Goal: Task Accomplishment & Management: Manage account settings

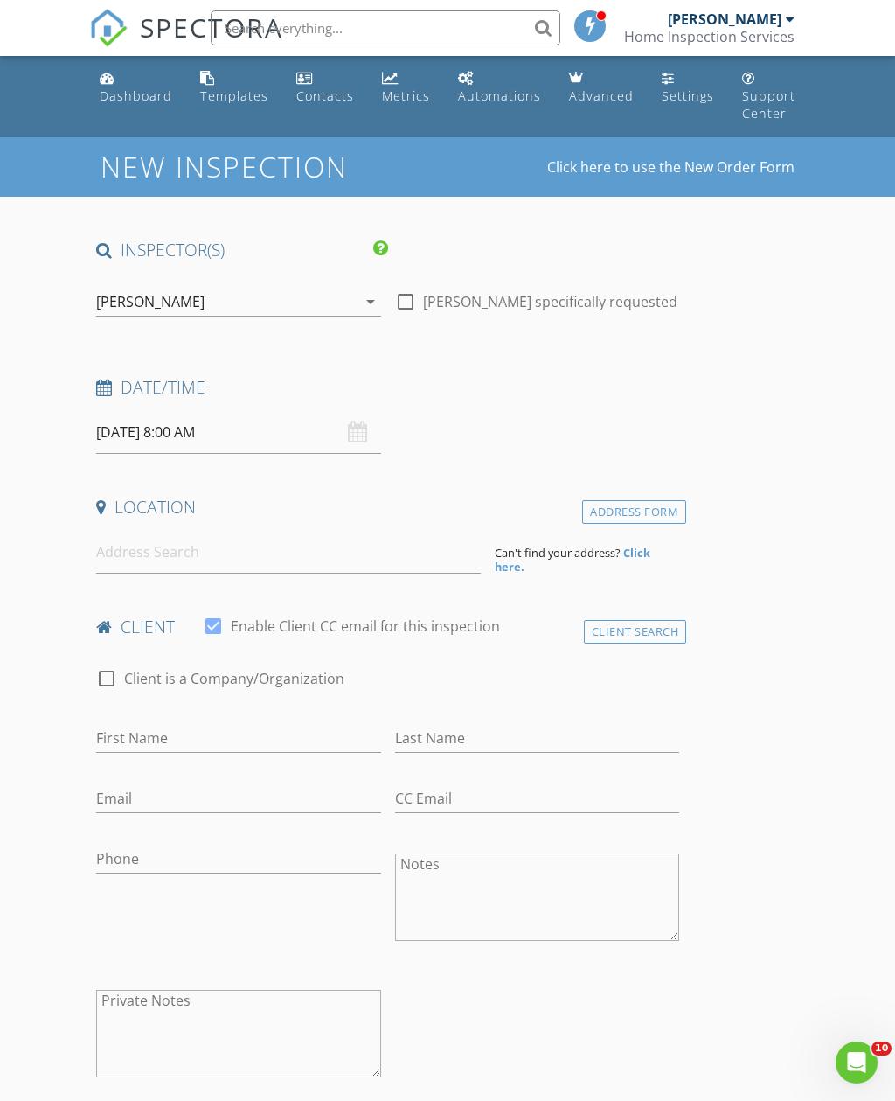
click at [209, 411] on input "08/29/2025 8:00 AM" at bounding box center [238, 432] width 284 height 43
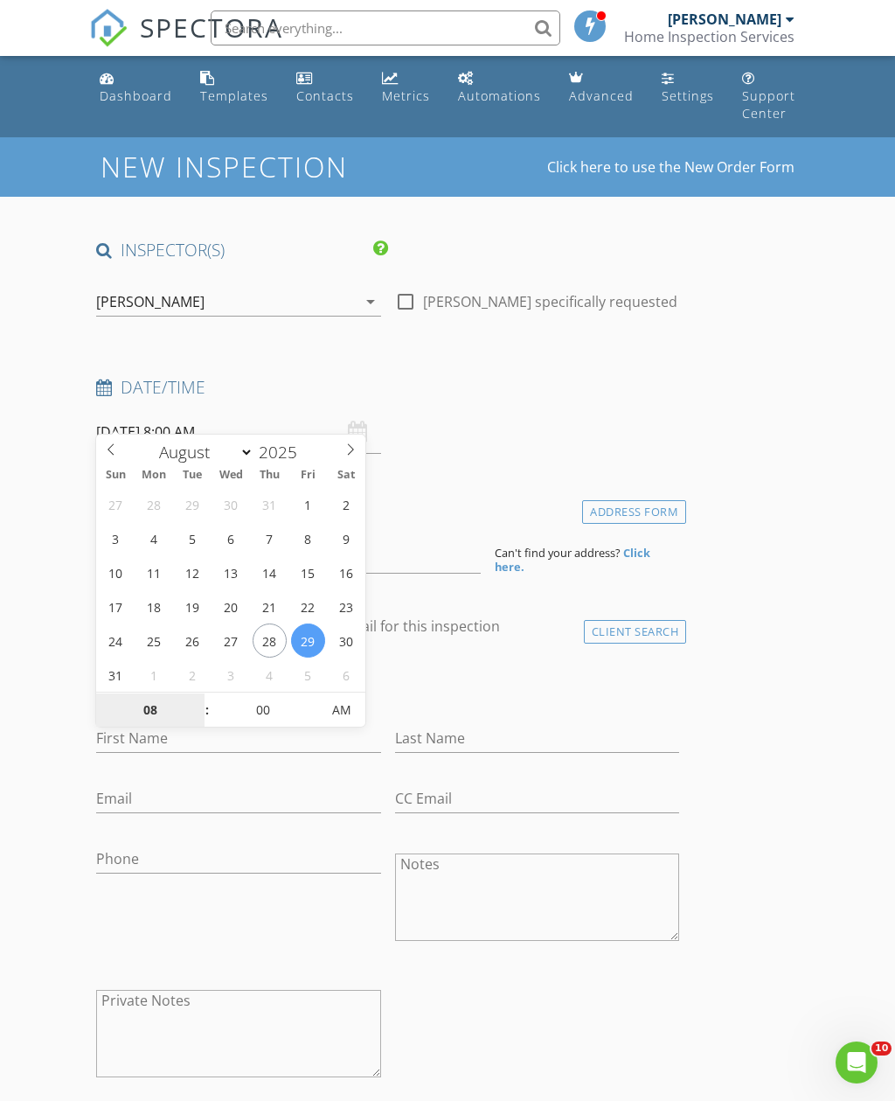
type input "08/28/2025 8:00 AM"
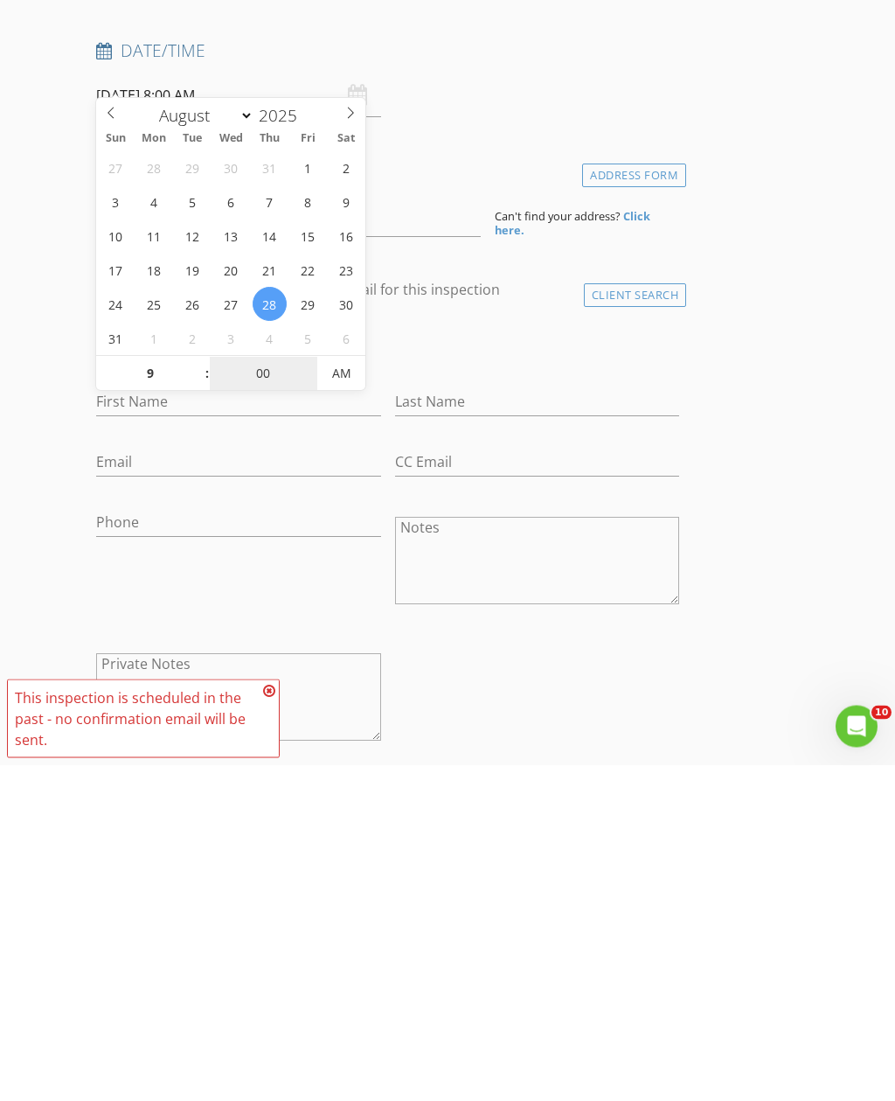
click at [263, 693] on input "00" at bounding box center [264, 710] width 108 height 35
type input "09"
type input "08/28/2025 9:00 AM"
type input "30"
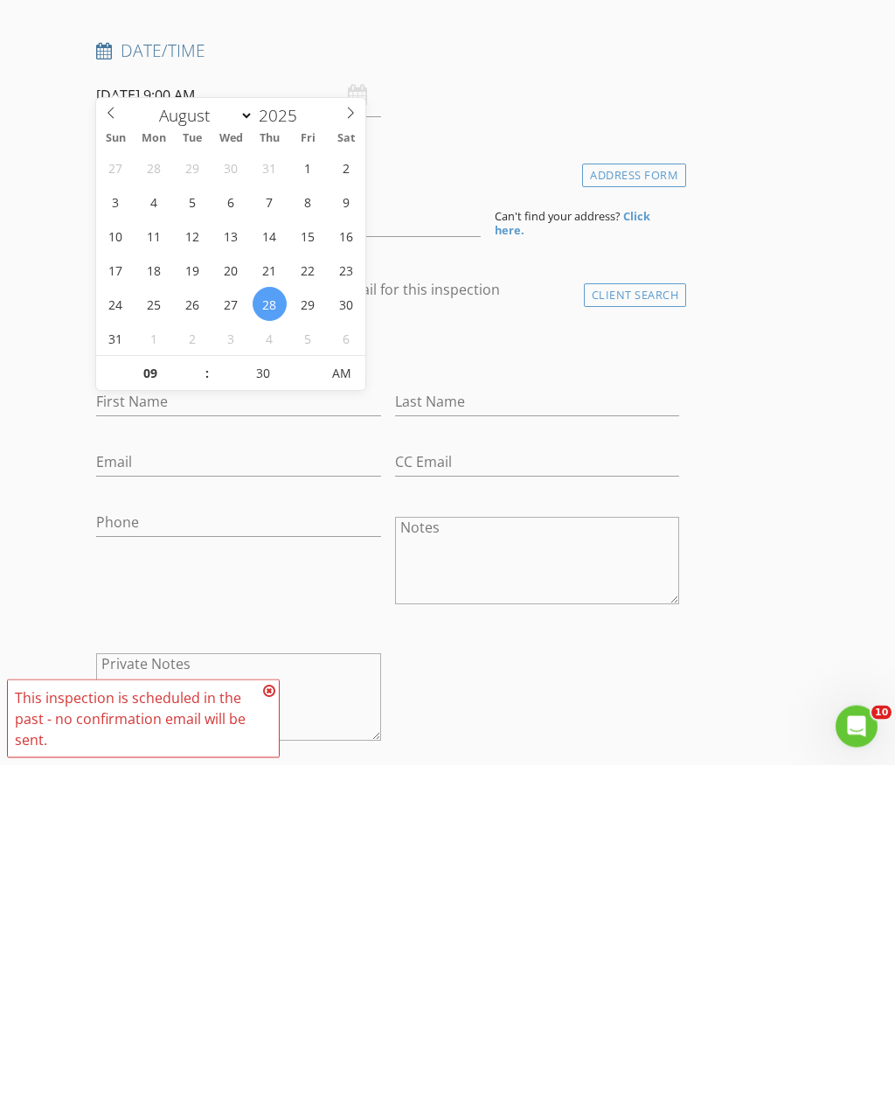
type input "08/28/2025 9:30 AM"
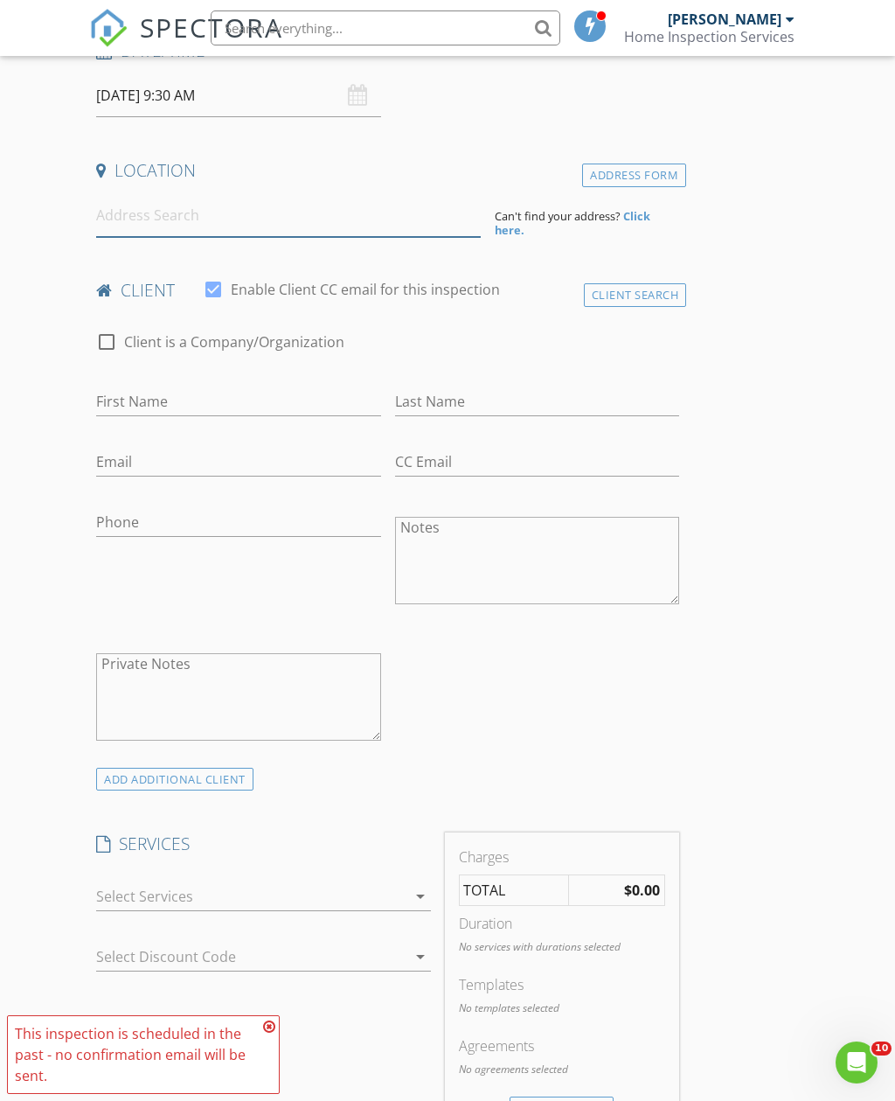
click at [373, 206] on input at bounding box center [288, 215] width 384 height 43
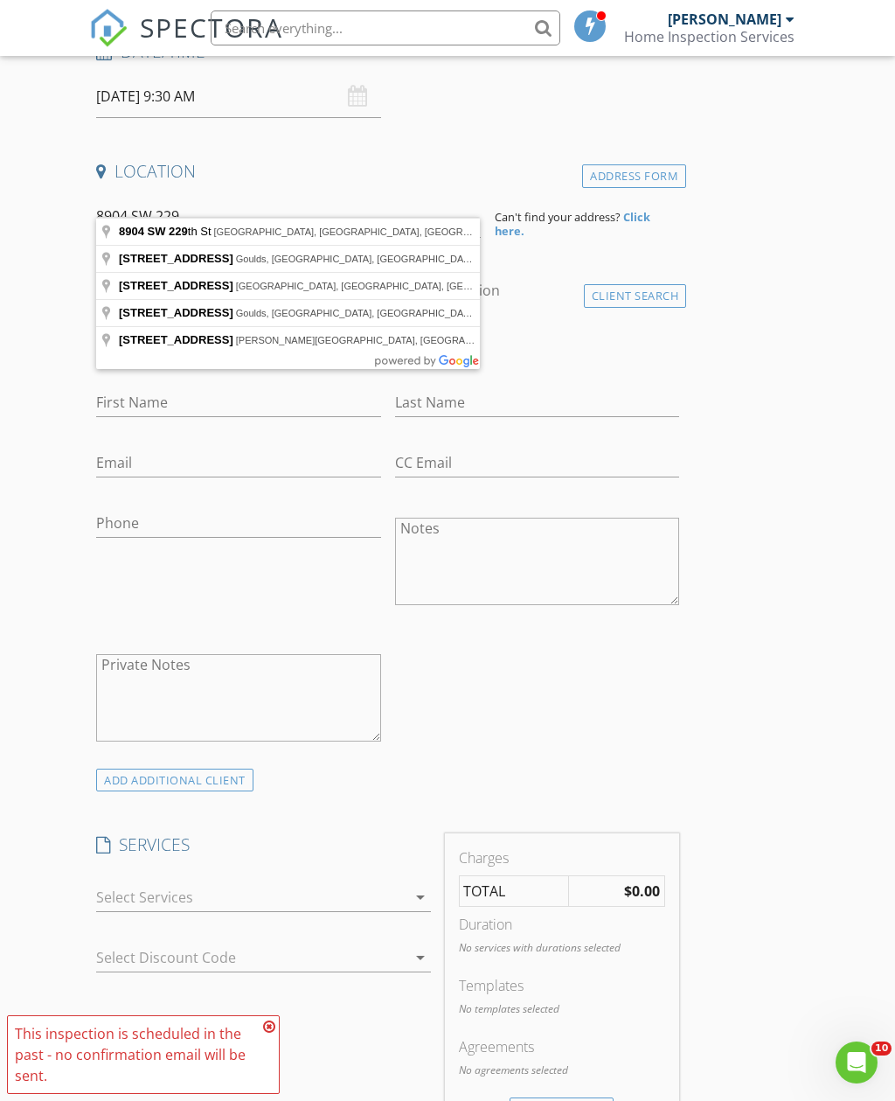
type input "8904 Southwest 229th Lane, Cutler Bay, FL, USA"
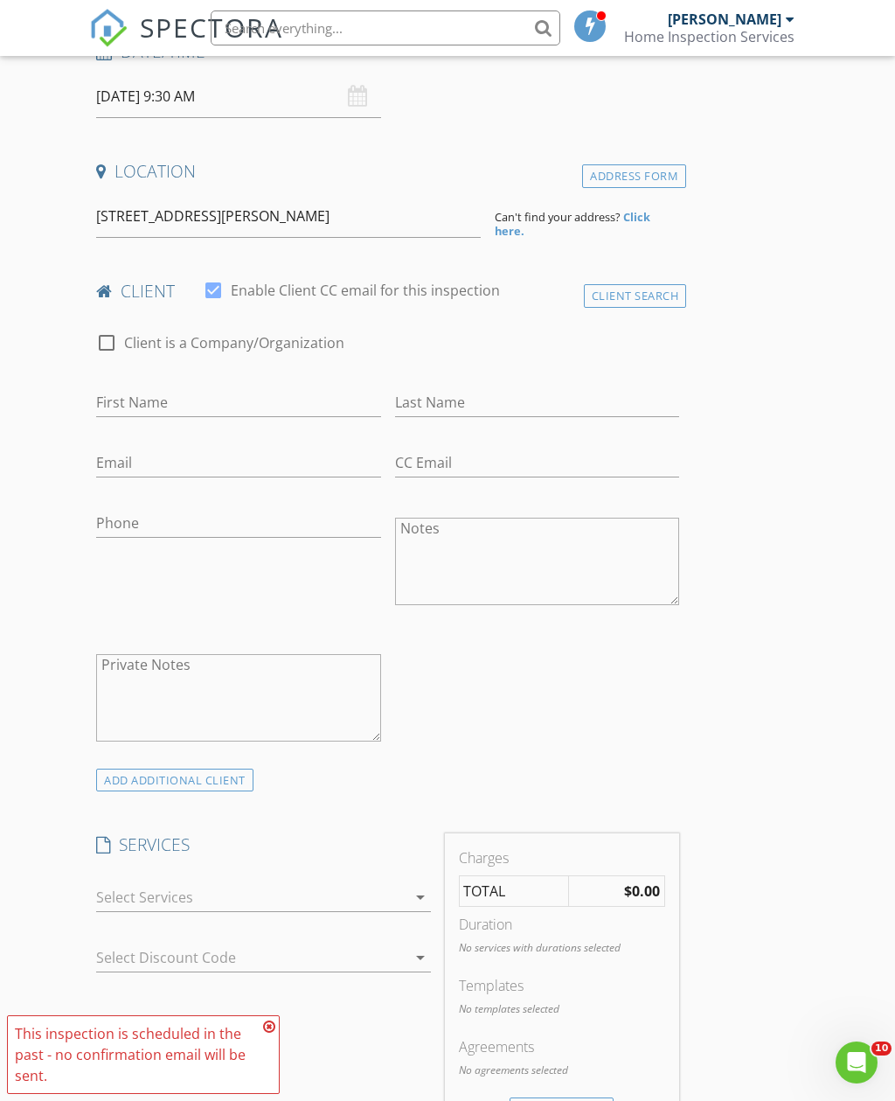
scroll to position [337, 0]
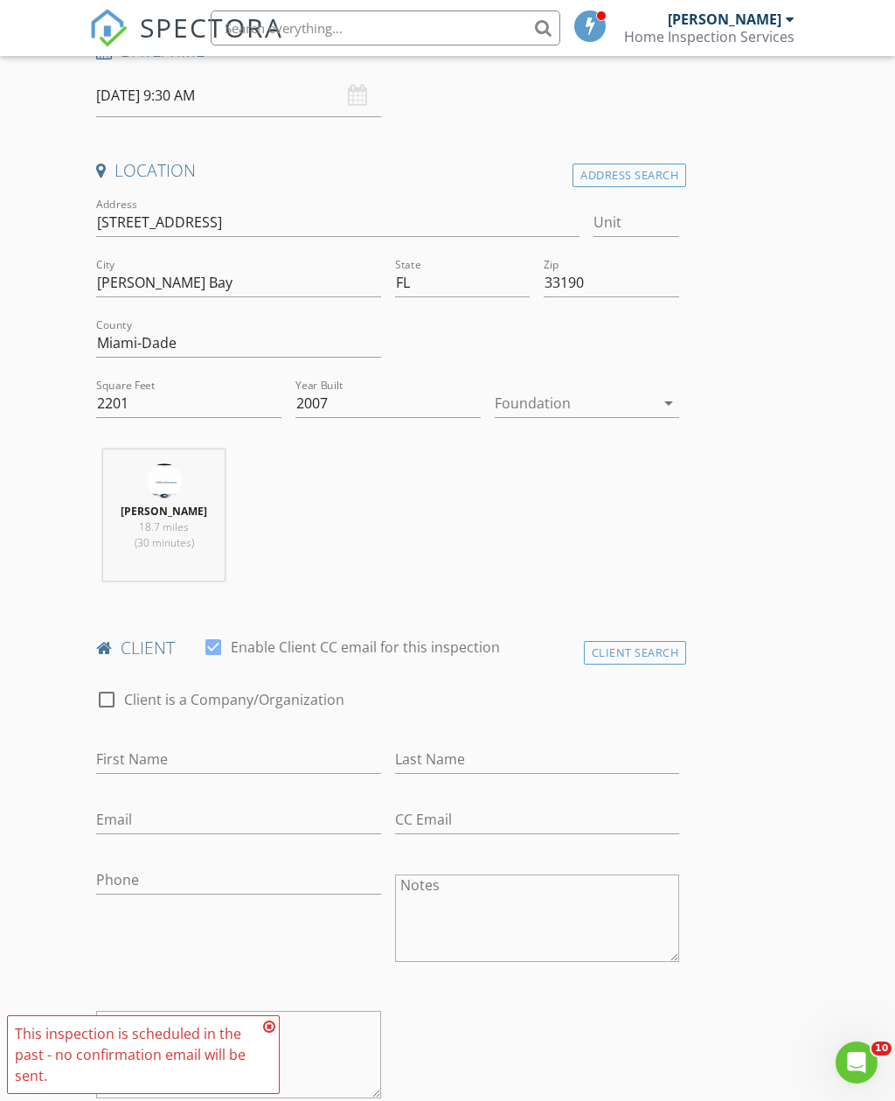
click at [639, 163] on div "Address Search" at bounding box center [630, 175] width 114 height 24
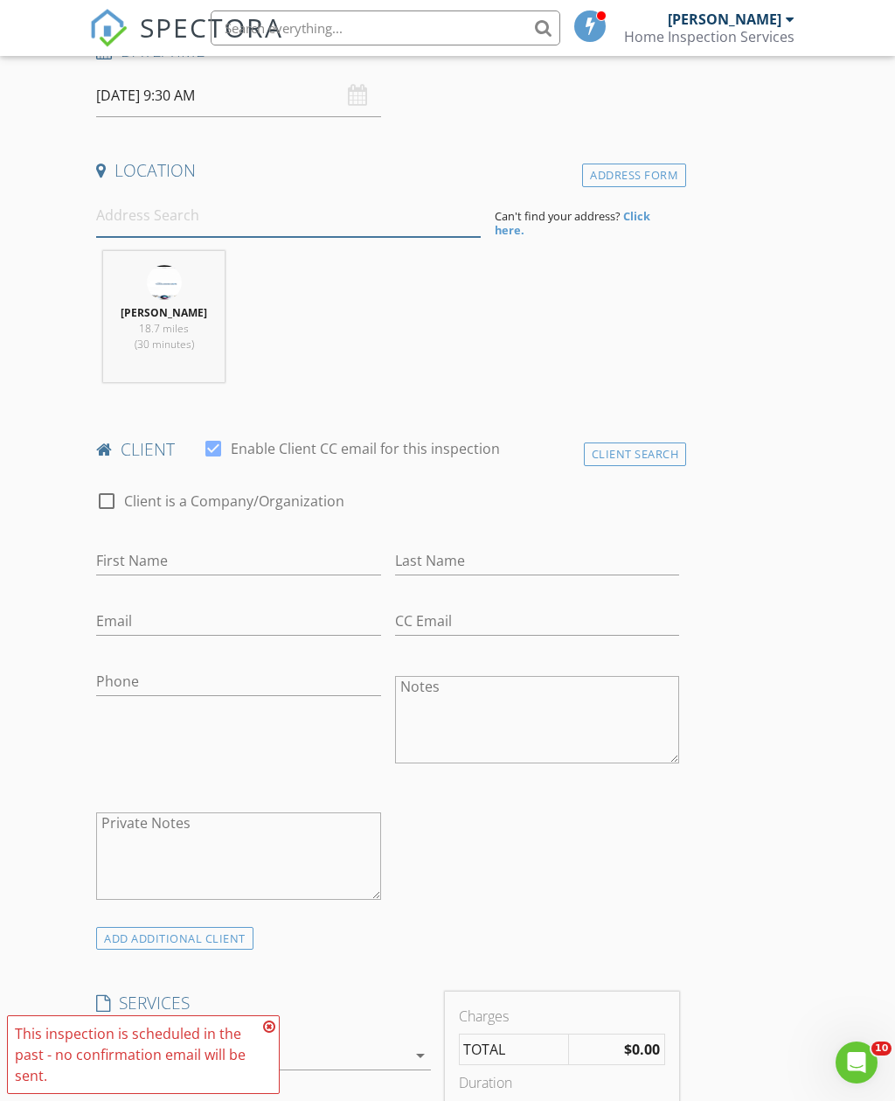
click at [345, 205] on input at bounding box center [288, 215] width 384 height 43
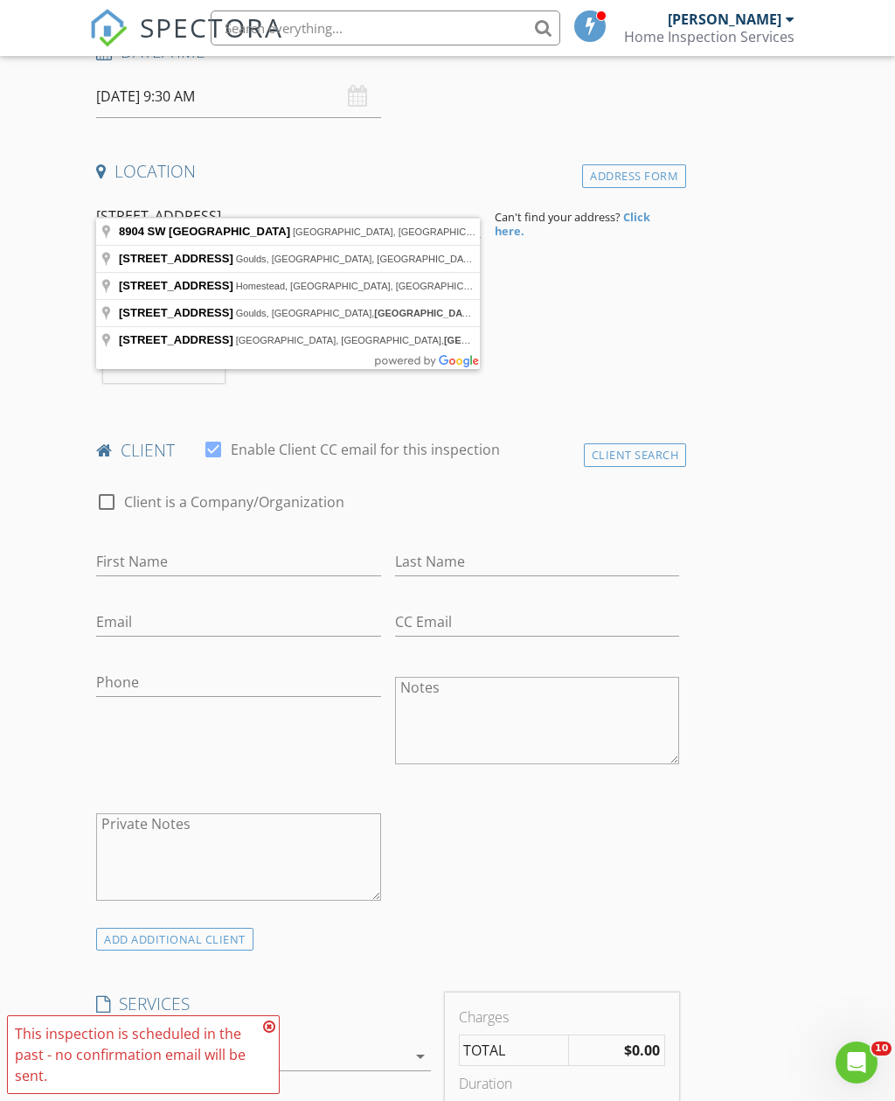
type input "8904 SW 229th St, Miami, FL, USA"
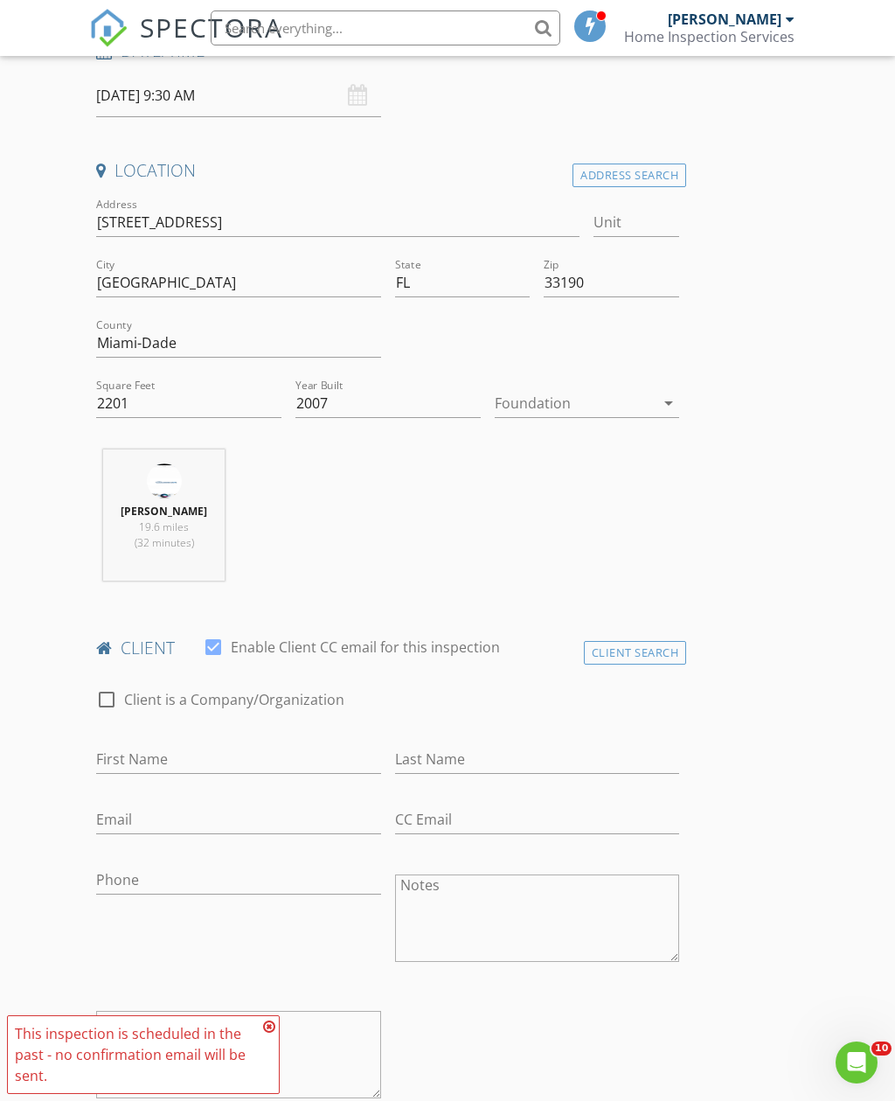
click at [598, 389] on div at bounding box center [575, 403] width 161 height 28
click at [582, 463] on div "Slab" at bounding box center [587, 472] width 157 height 21
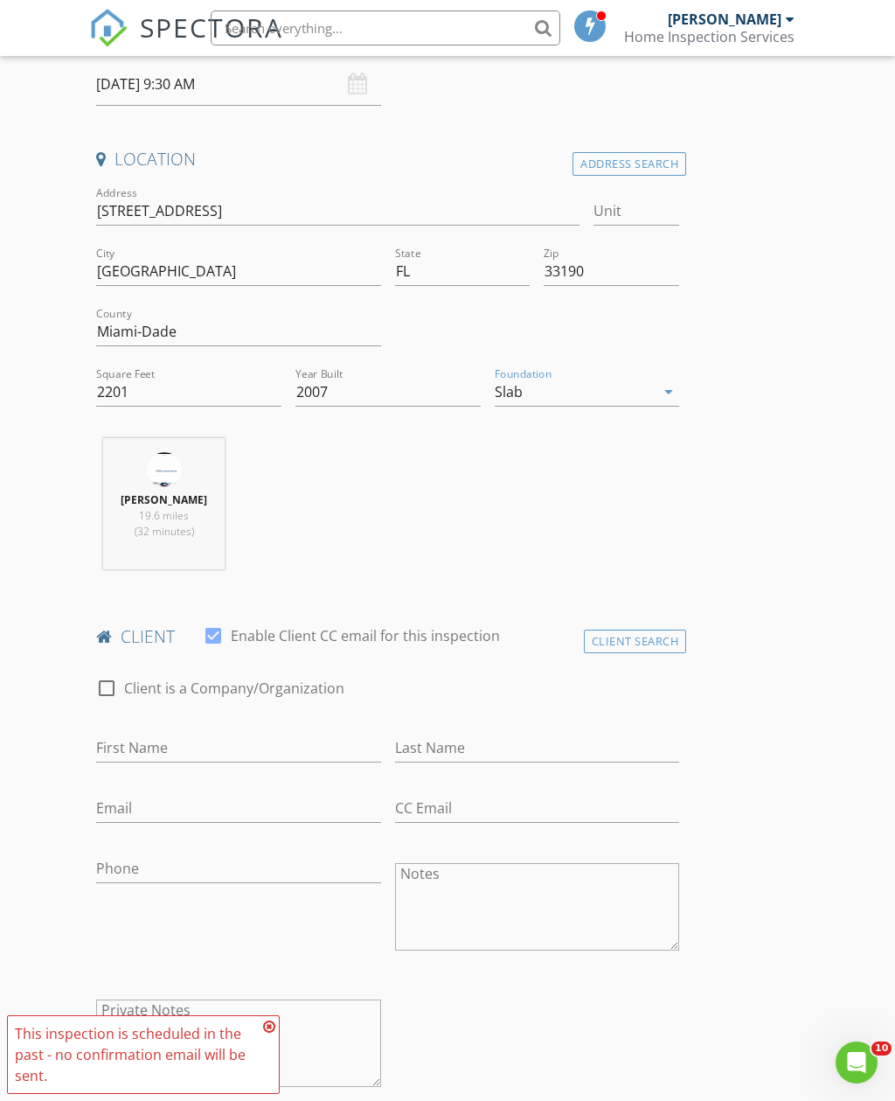
scroll to position [400, 0]
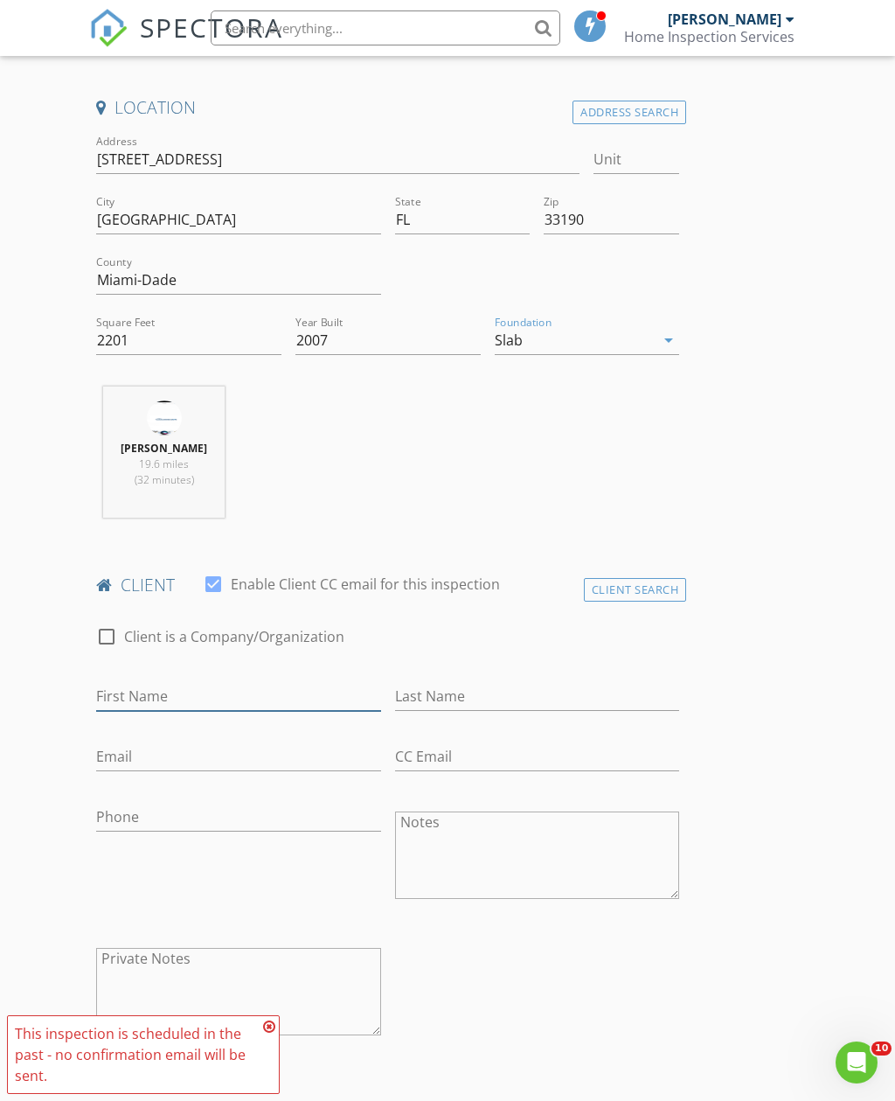
click at [323, 682] on input "First Name" at bounding box center [238, 696] width 284 height 29
type input "[PERSON_NAME]"
click at [518, 695] on input "Last Name" at bounding box center [537, 696] width 284 height 29
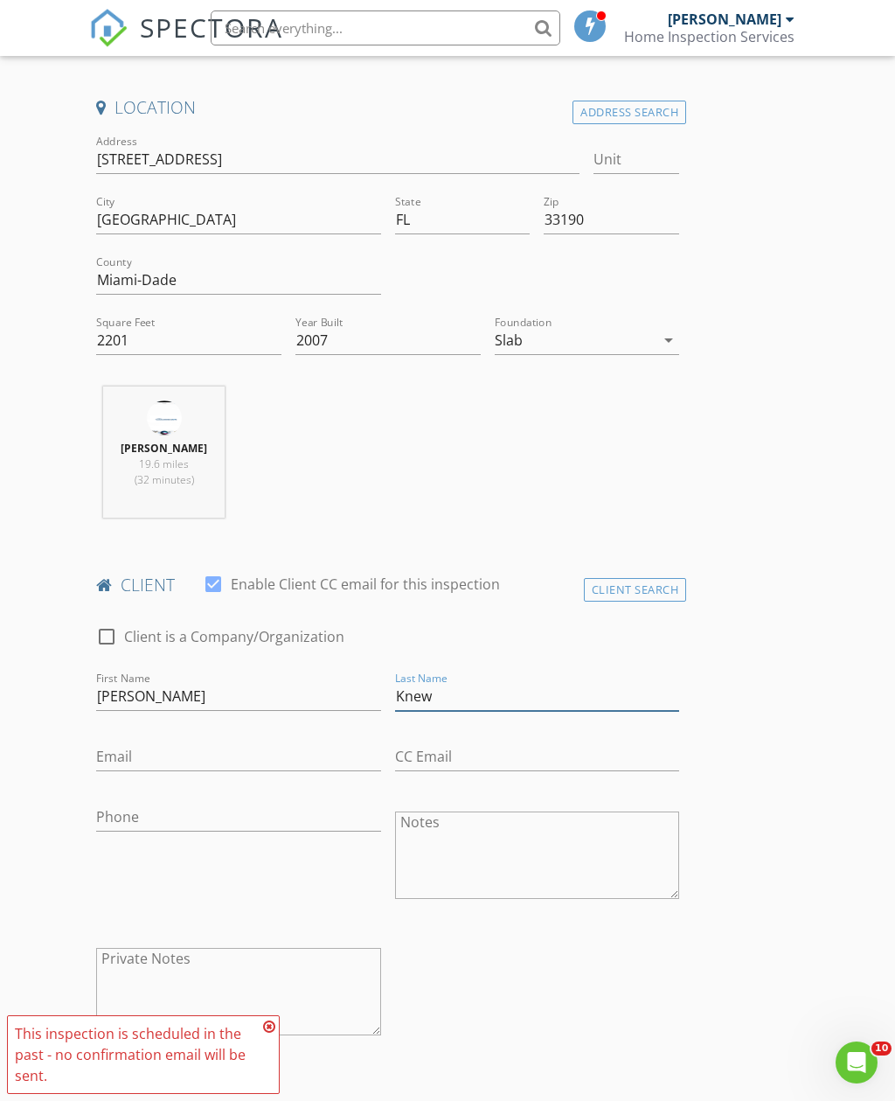
type input "Knew"
click at [288, 742] on input "Email" at bounding box center [238, 756] width 284 height 29
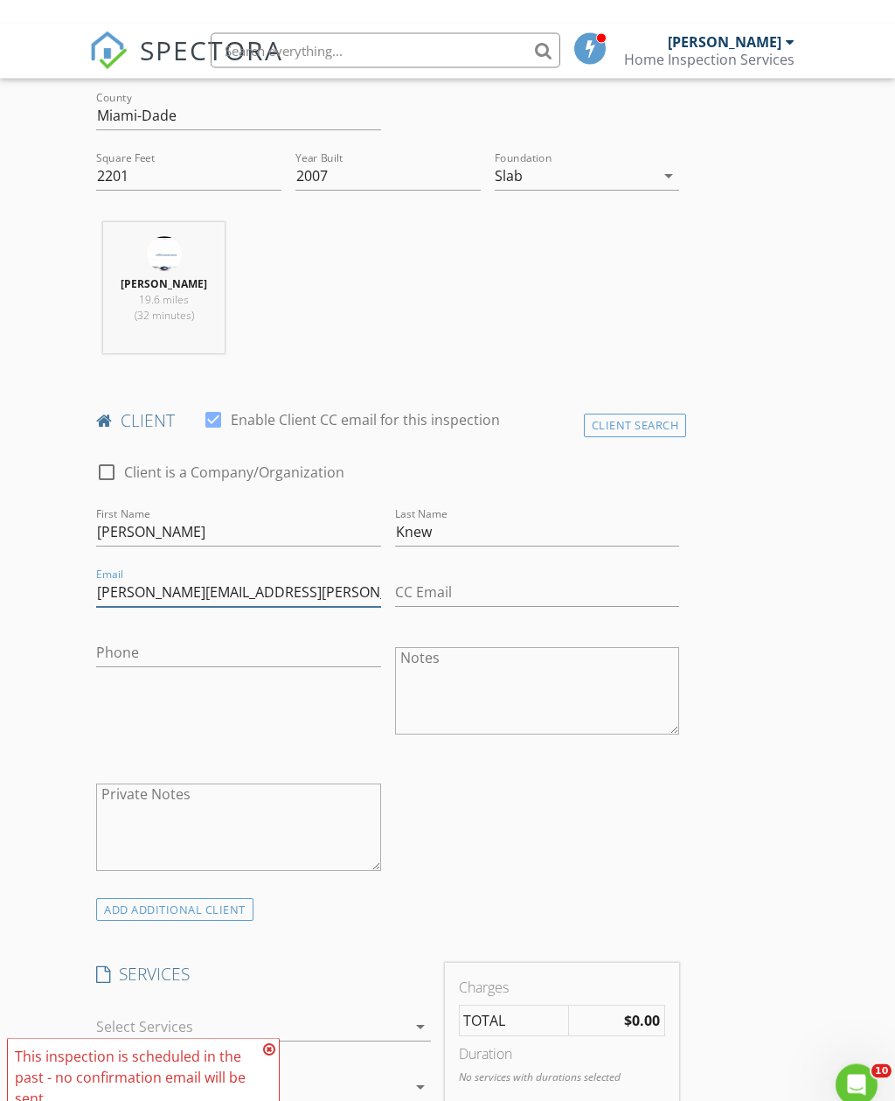
scroll to position [653, 0]
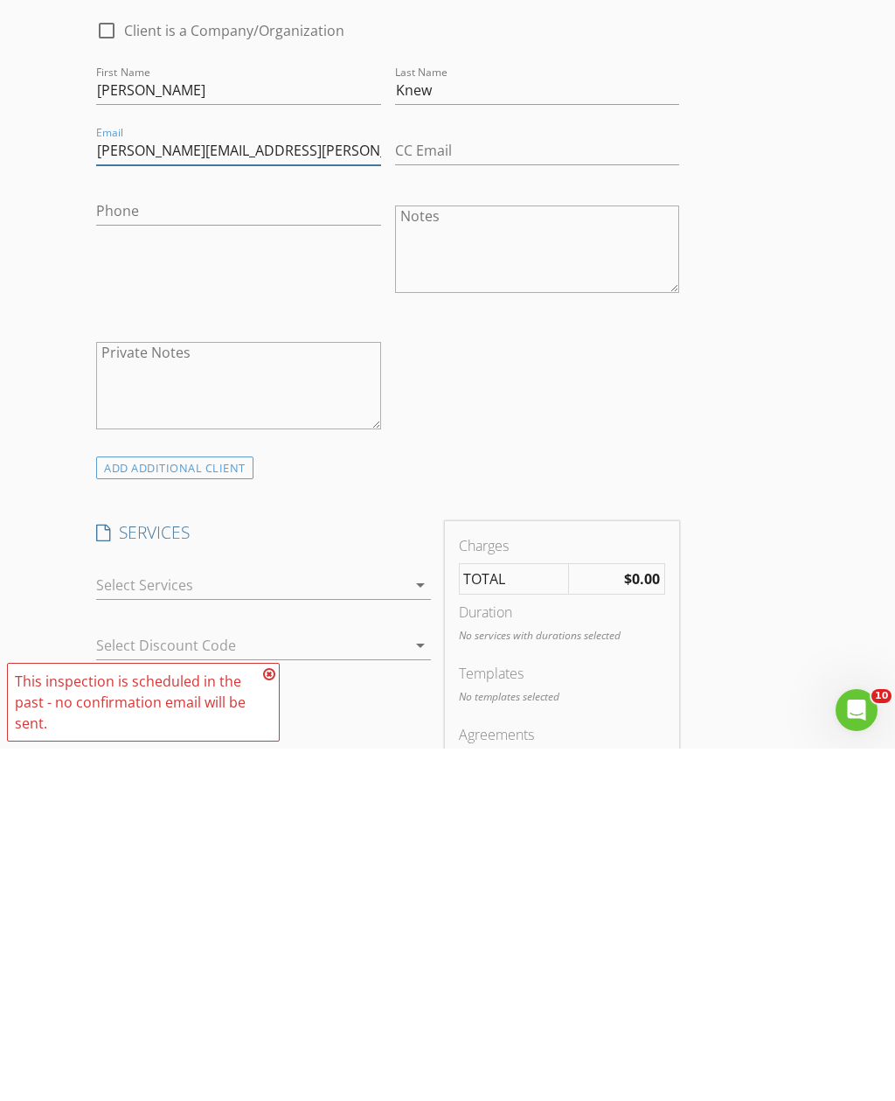
type input "Jenny.collazo@me.com"
click at [261, 1023] on div "This inspection is scheduled in the past - no confirmation email will be sent." at bounding box center [143, 1054] width 257 height 63
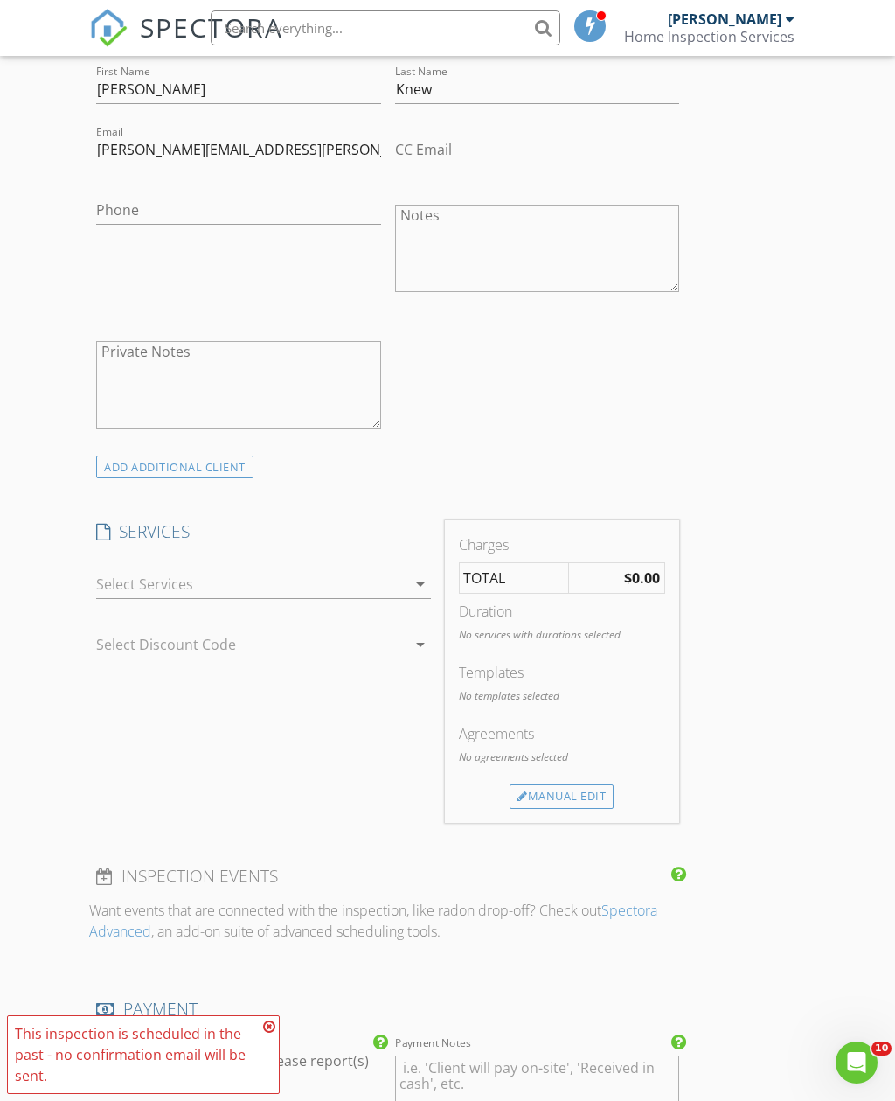
click at [343, 580] on div at bounding box center [250, 584] width 309 height 28
click at [112, 580] on div at bounding box center [121, 589] width 30 height 30
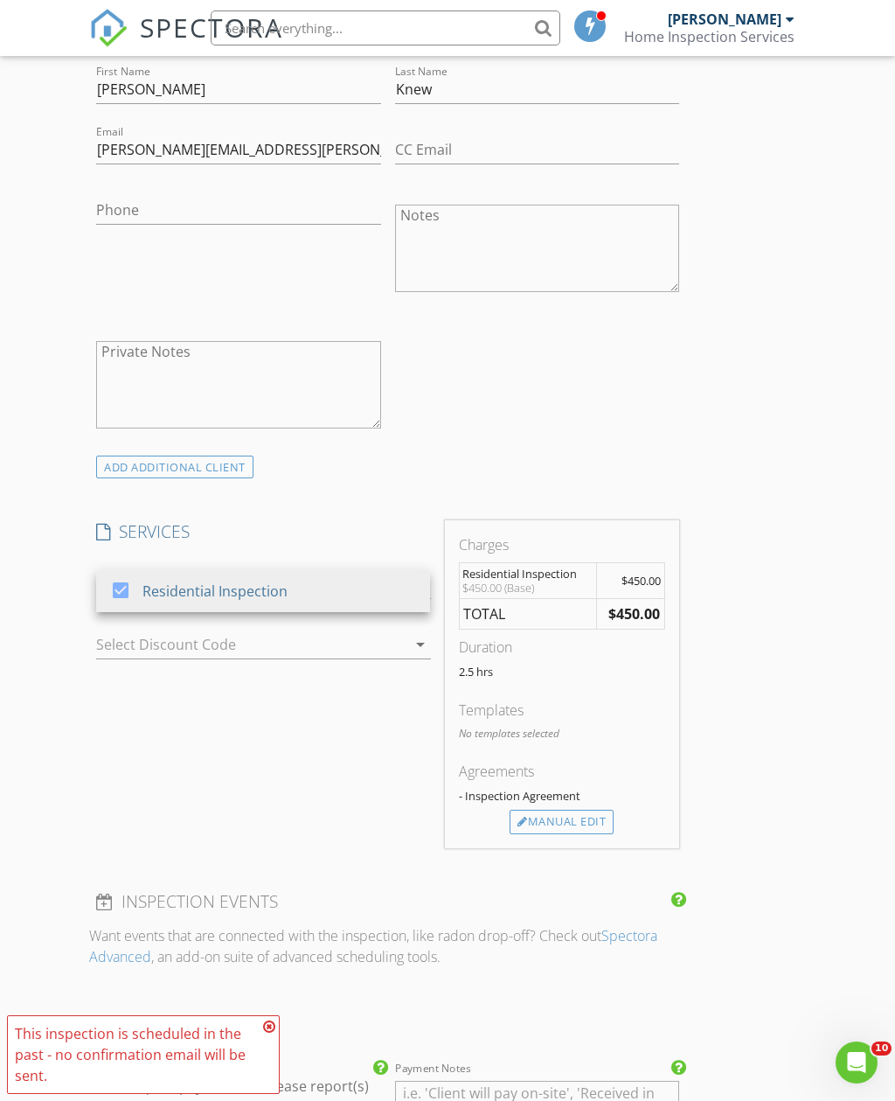
click at [580, 810] on div "Manual Edit" at bounding box center [562, 822] width 104 height 24
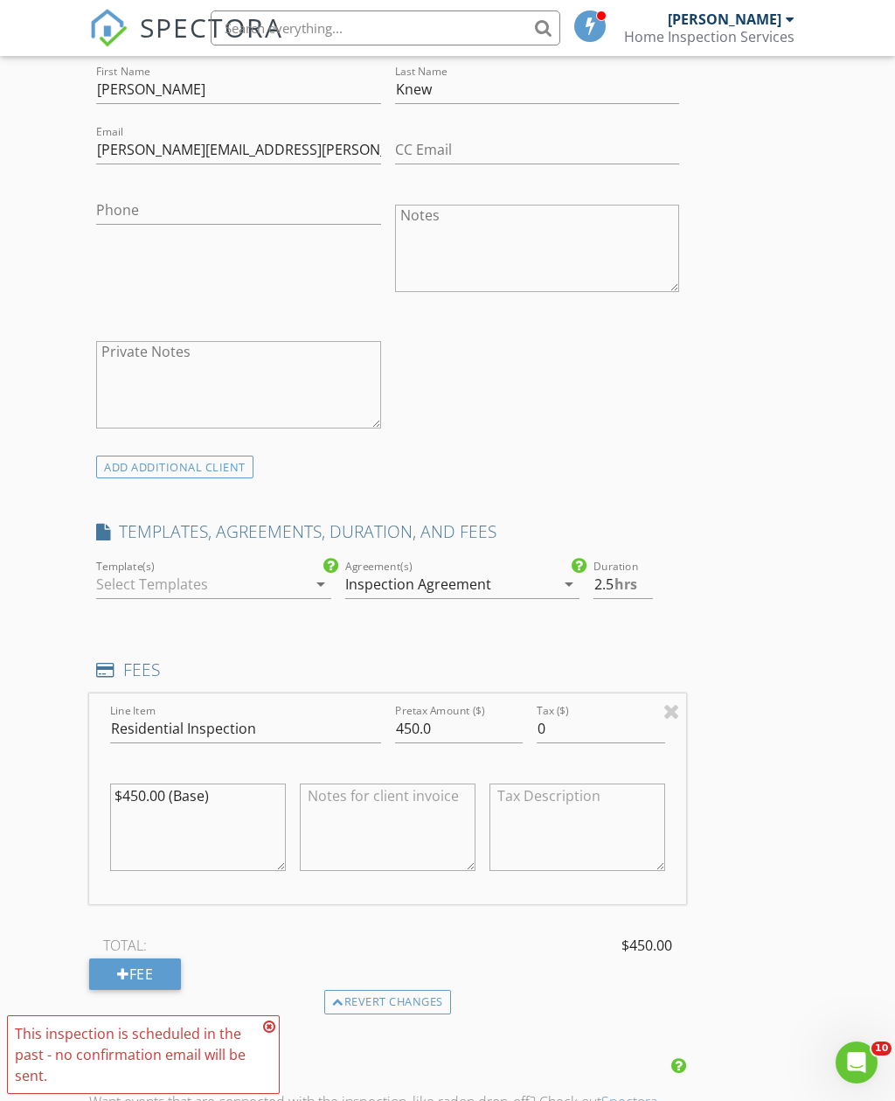
click at [273, 560] on div "Template(s) arrow_drop_down" at bounding box center [213, 588] width 234 height 57
click at [253, 576] on div at bounding box center [201, 584] width 210 height 28
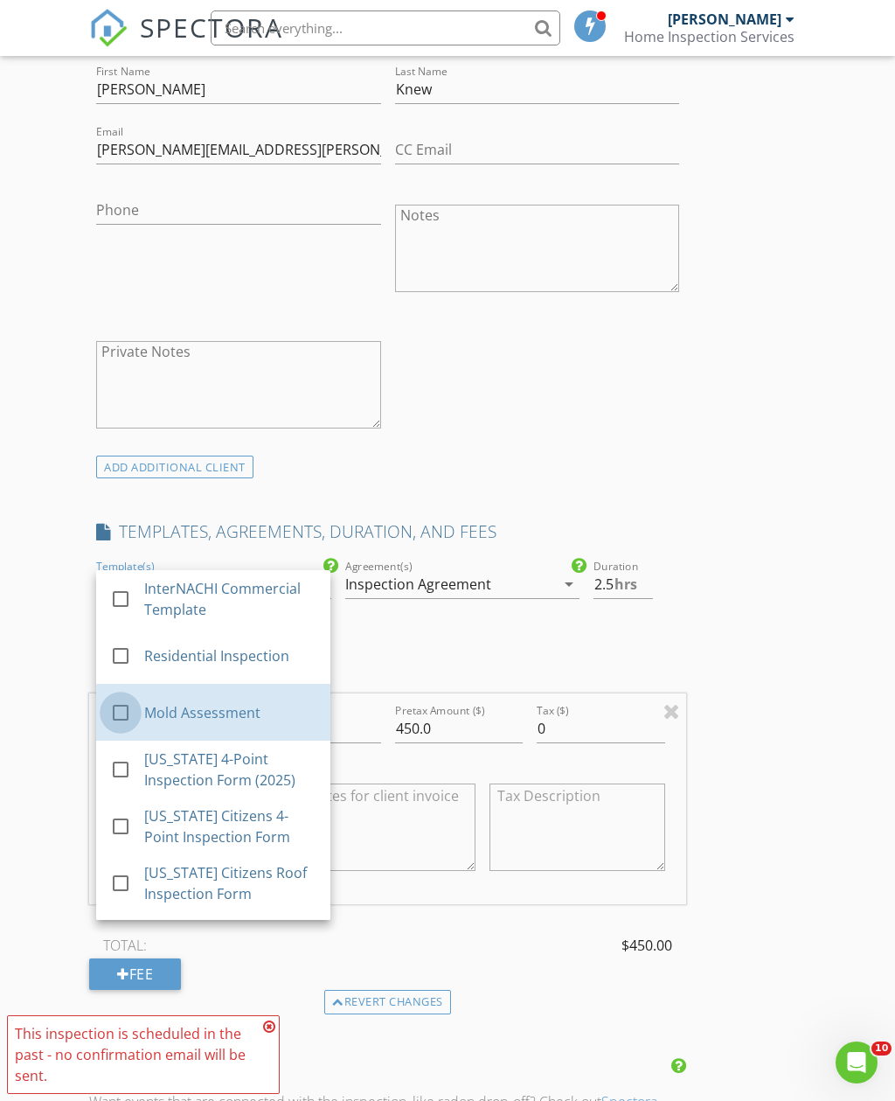
click at [124, 698] on div at bounding box center [121, 713] width 30 height 30
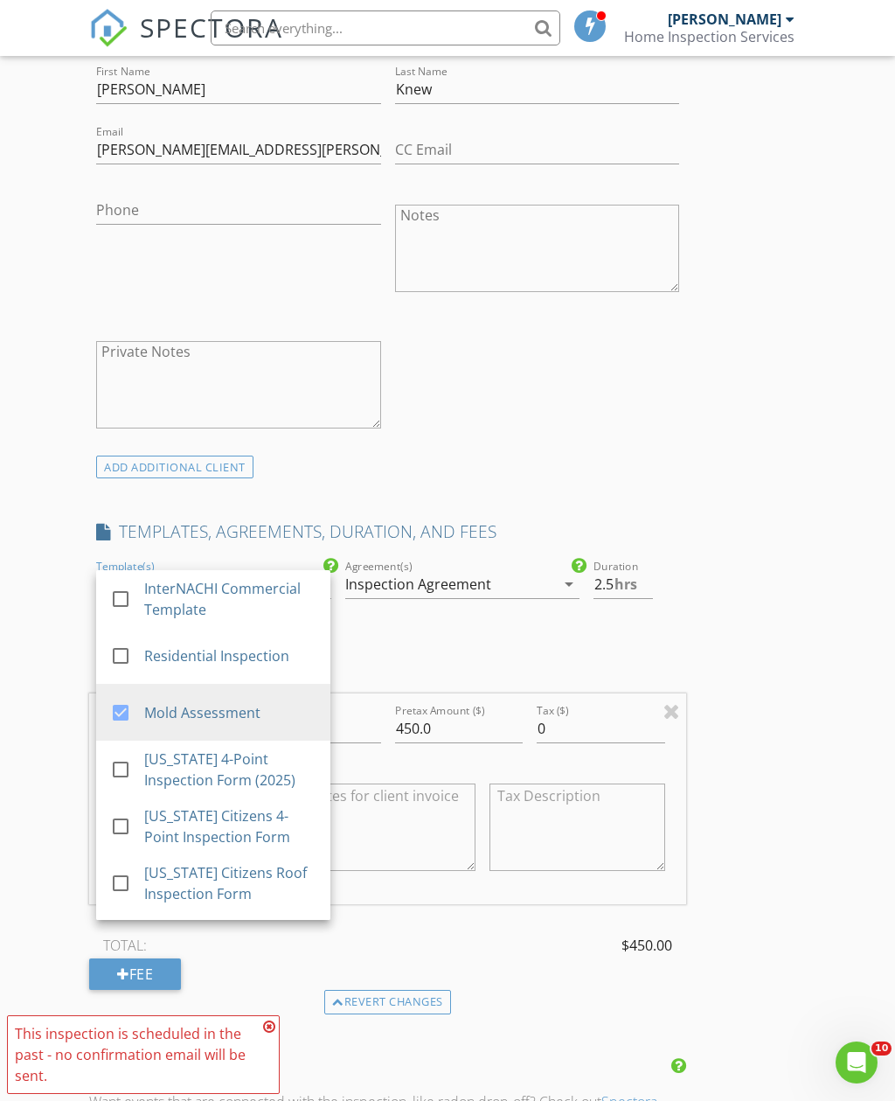
click at [497, 570] on div "Inspection Agreement" at bounding box center [450, 584] width 210 height 28
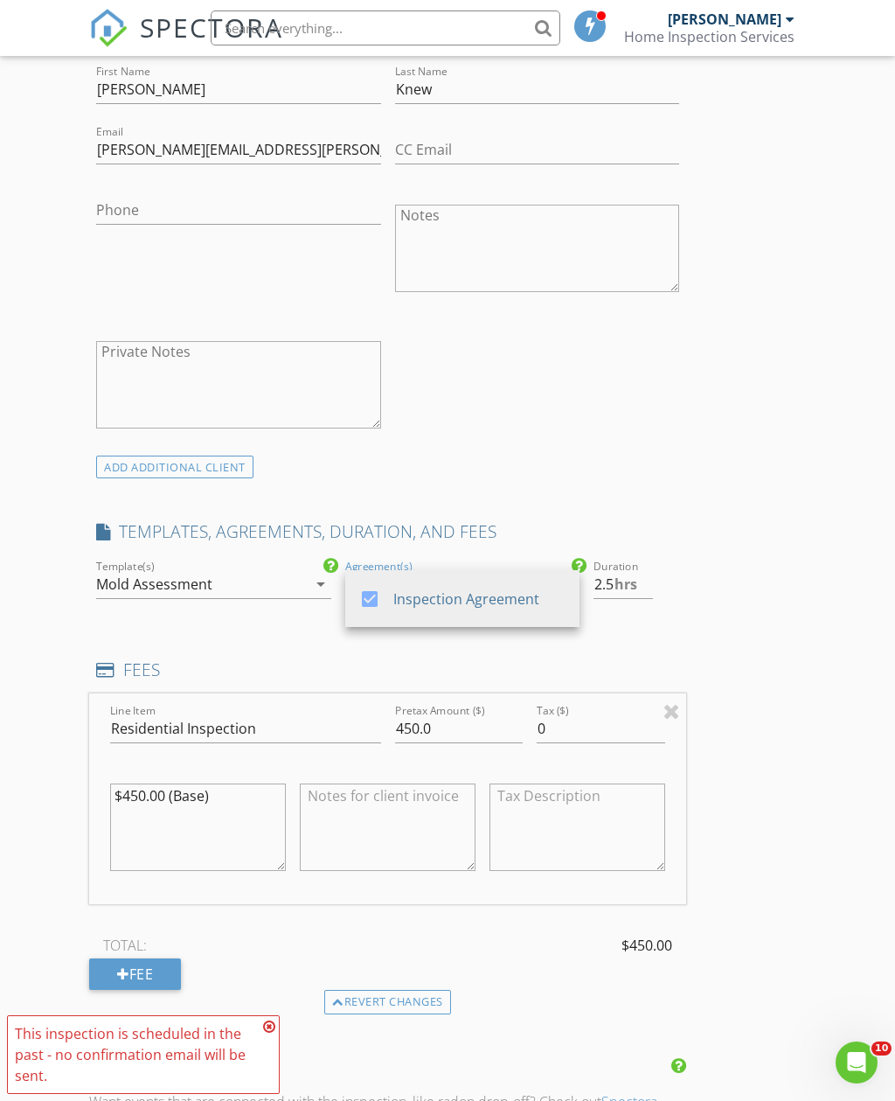
click at [369, 590] on div at bounding box center [370, 599] width 30 height 30
click at [403, 726] on input "450.0" at bounding box center [459, 728] width 129 height 29
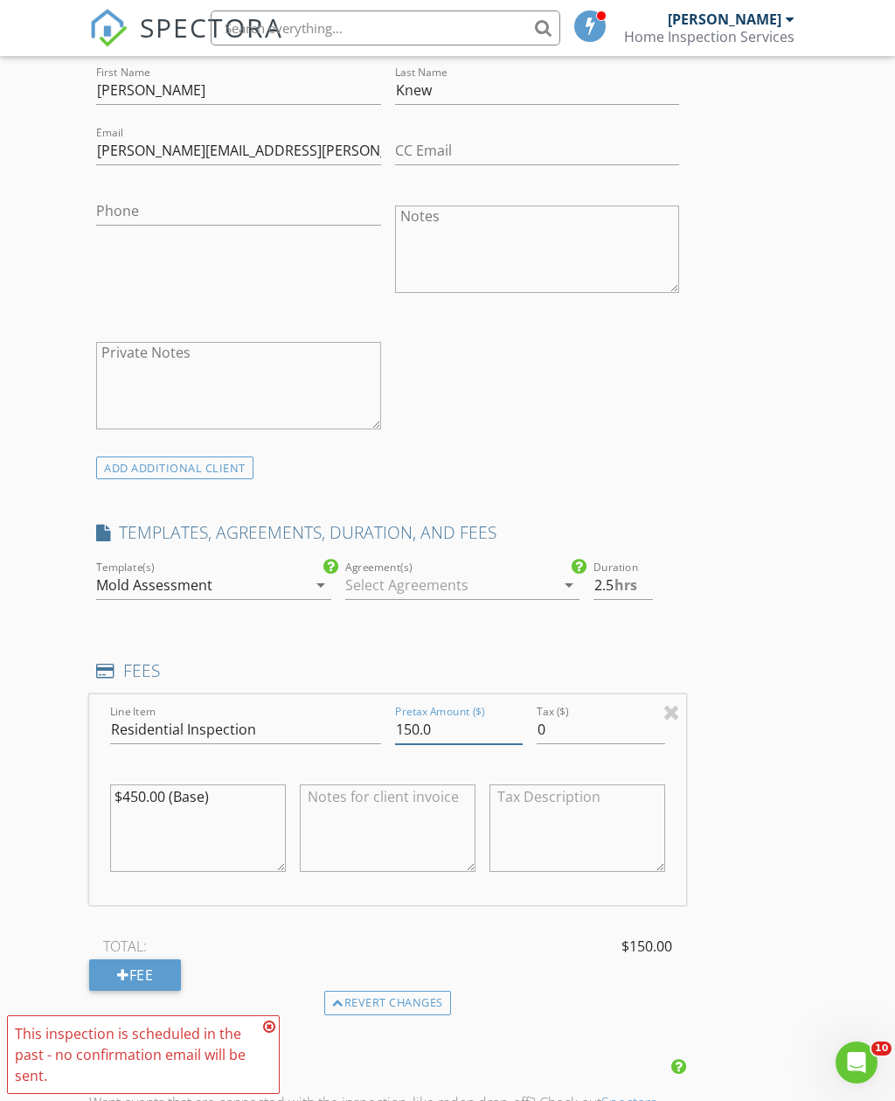
type input "150.0"
click at [127, 792] on textarea "$450.00 (Base)" at bounding box center [198, 827] width 176 height 87
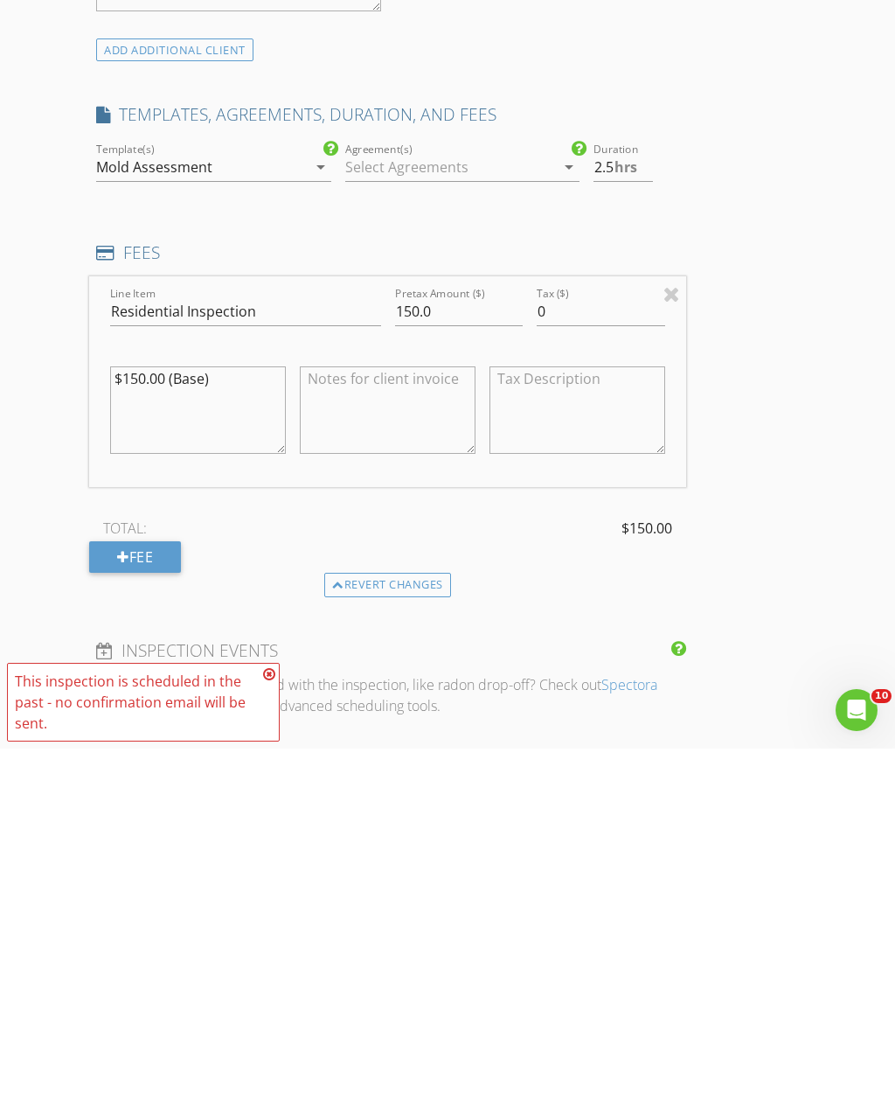
type textarea "$150.00 (Base)"
click at [858, 575] on div "New Inspection Click here to use the New Order Form INSPECTOR(S) check_box Carl…" at bounding box center [447, 666] width 895 height 3200
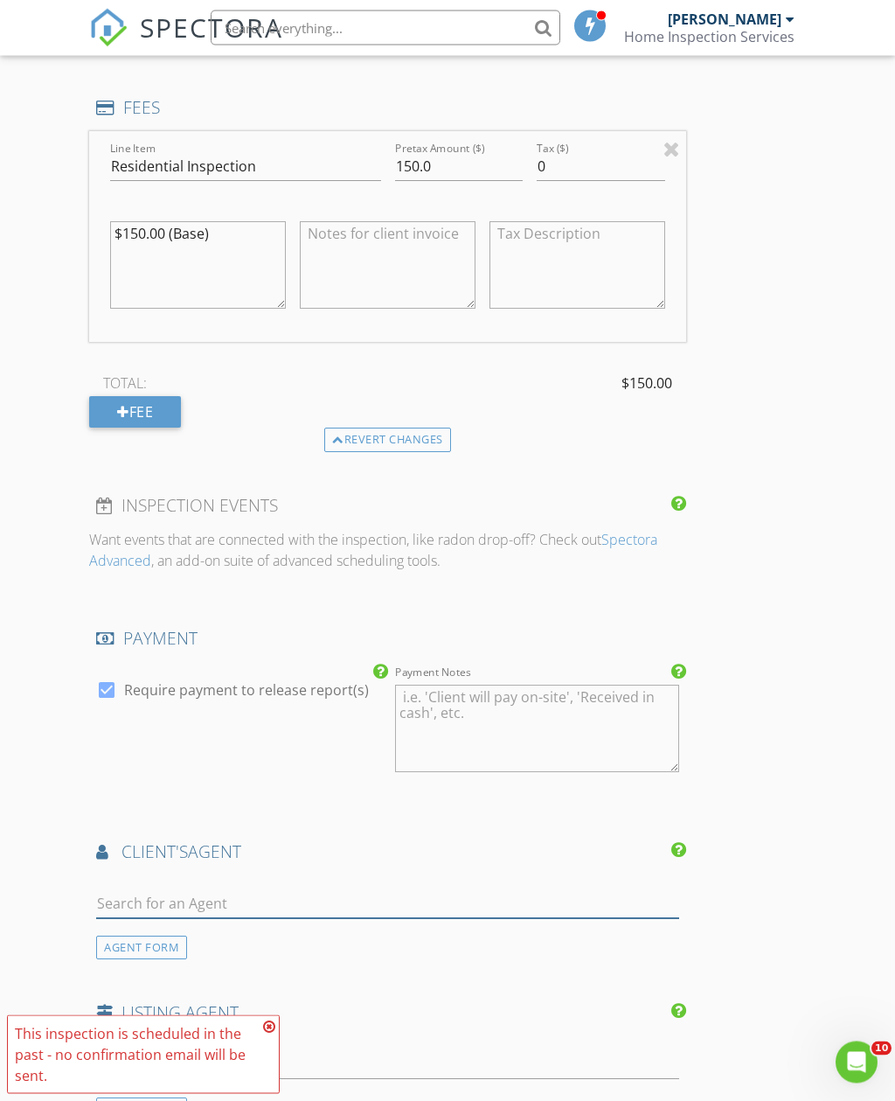
click at [480, 890] on input "text" at bounding box center [387, 904] width 583 height 29
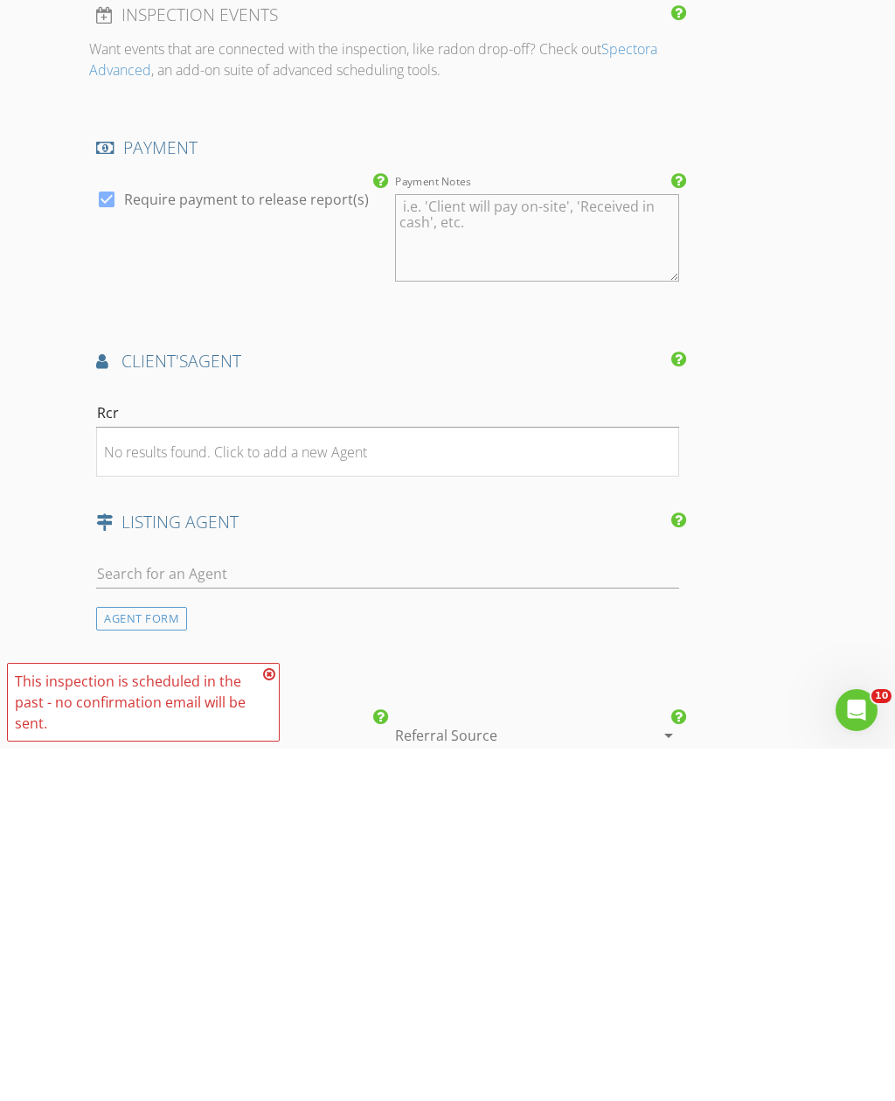
click at [820, 532] on div "New Inspection Click here to use the New Order Form INSPECTOR(S) check_box Carl…" at bounding box center [447, 31] width 895 height 3200
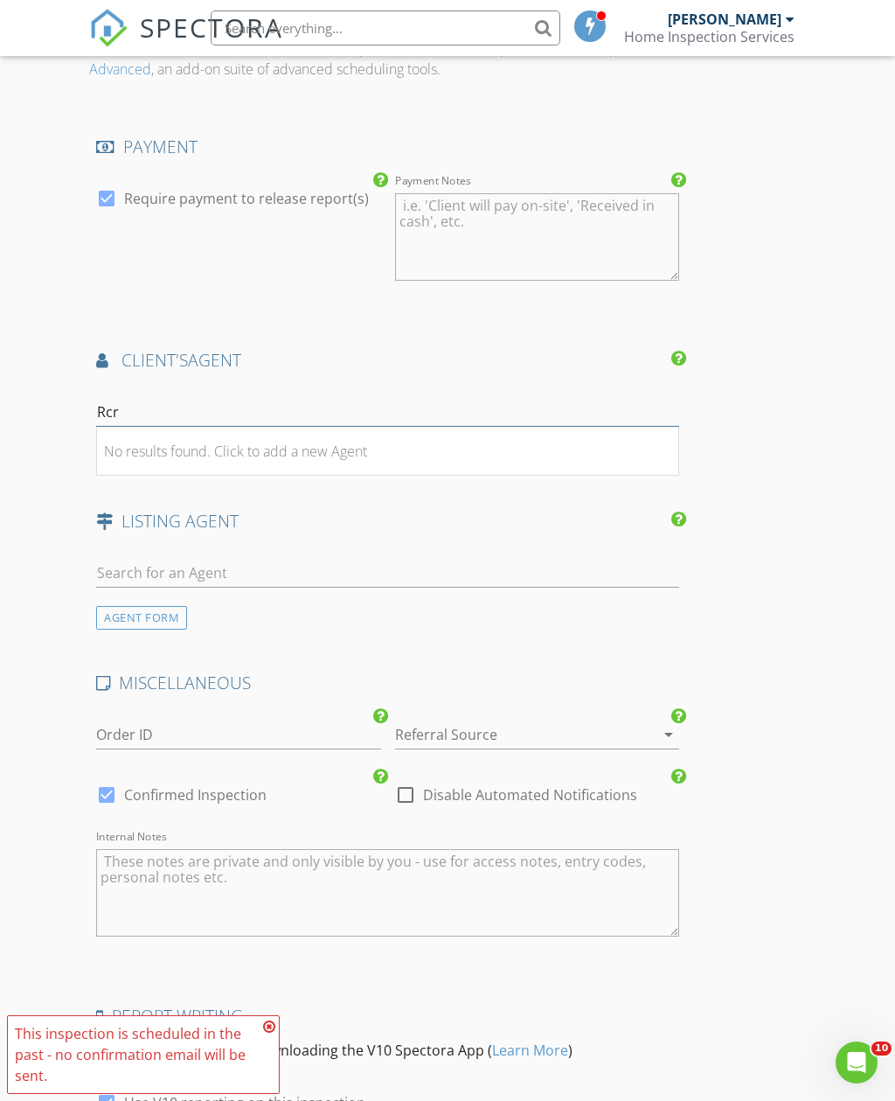
click at [467, 410] on input "Rcr" at bounding box center [387, 412] width 583 height 29
type input "R"
click at [164, 455] on div "AGENT FORM" at bounding box center [141, 457] width 91 height 24
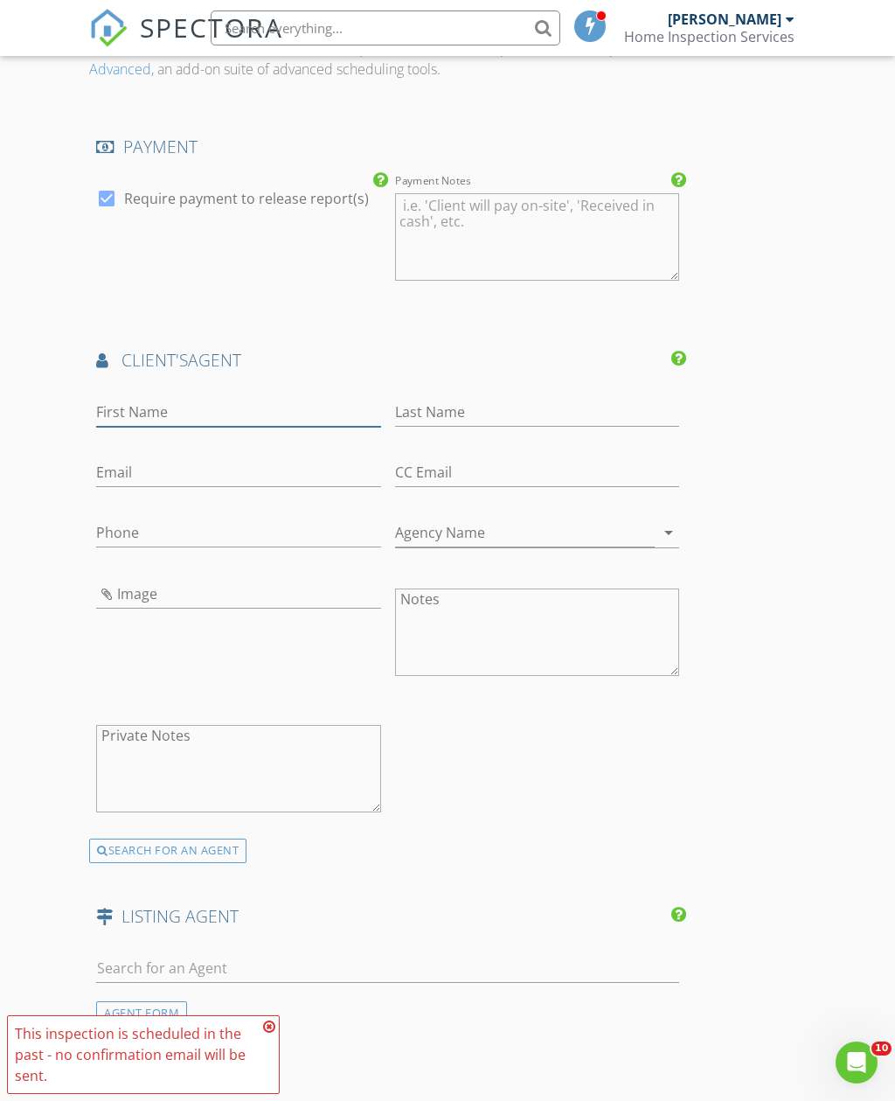
click at [289, 410] on input "First Name" at bounding box center [238, 412] width 284 height 29
type input "RCR"
click at [286, 459] on input "Email" at bounding box center [238, 473] width 284 height 29
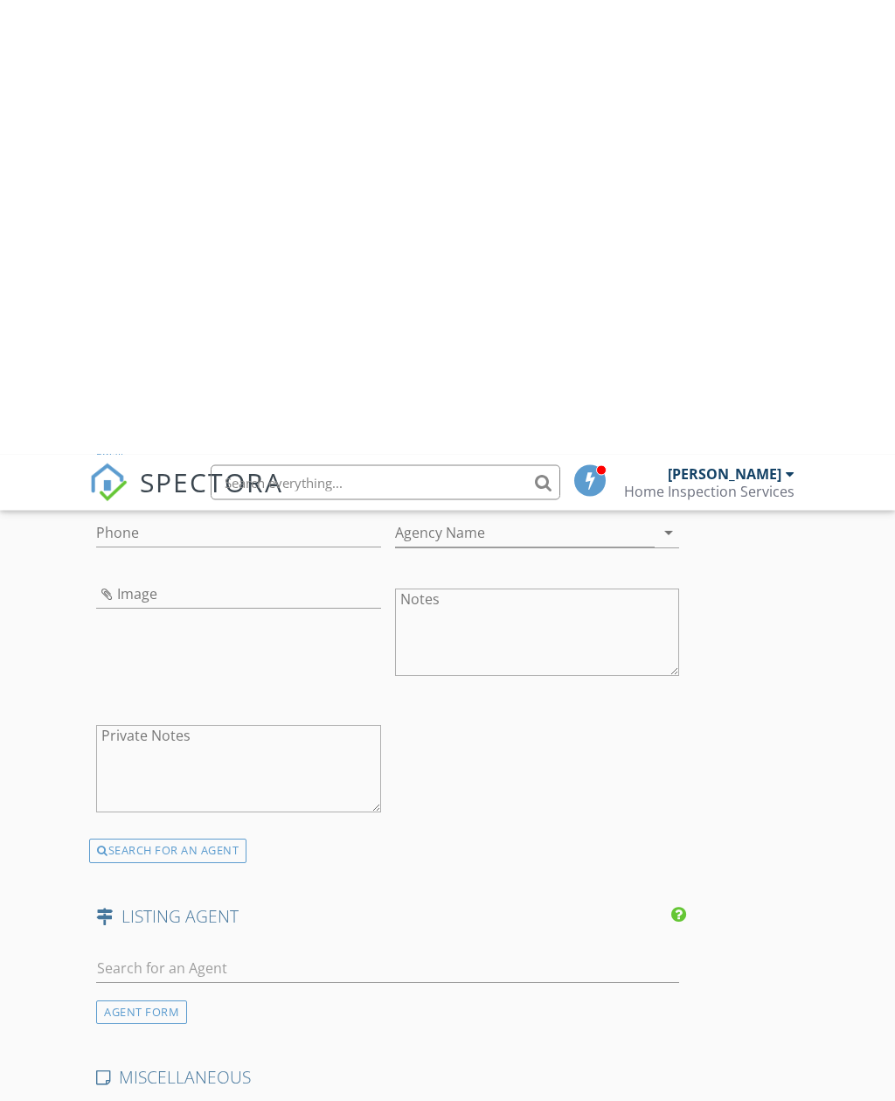
scroll to position [2619, 0]
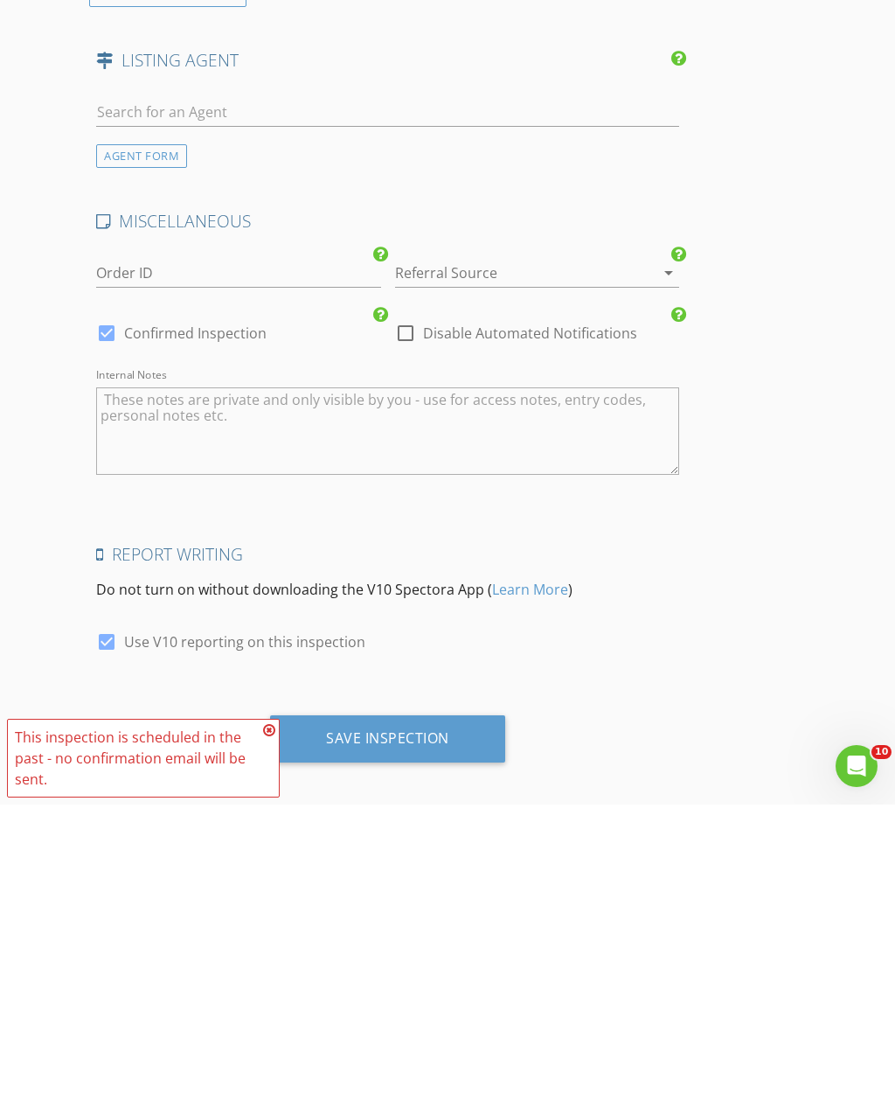
type input "RCR.solutions@yahoo.com"
click at [478, 1012] on div "Save Inspection" at bounding box center [387, 1035] width 235 height 47
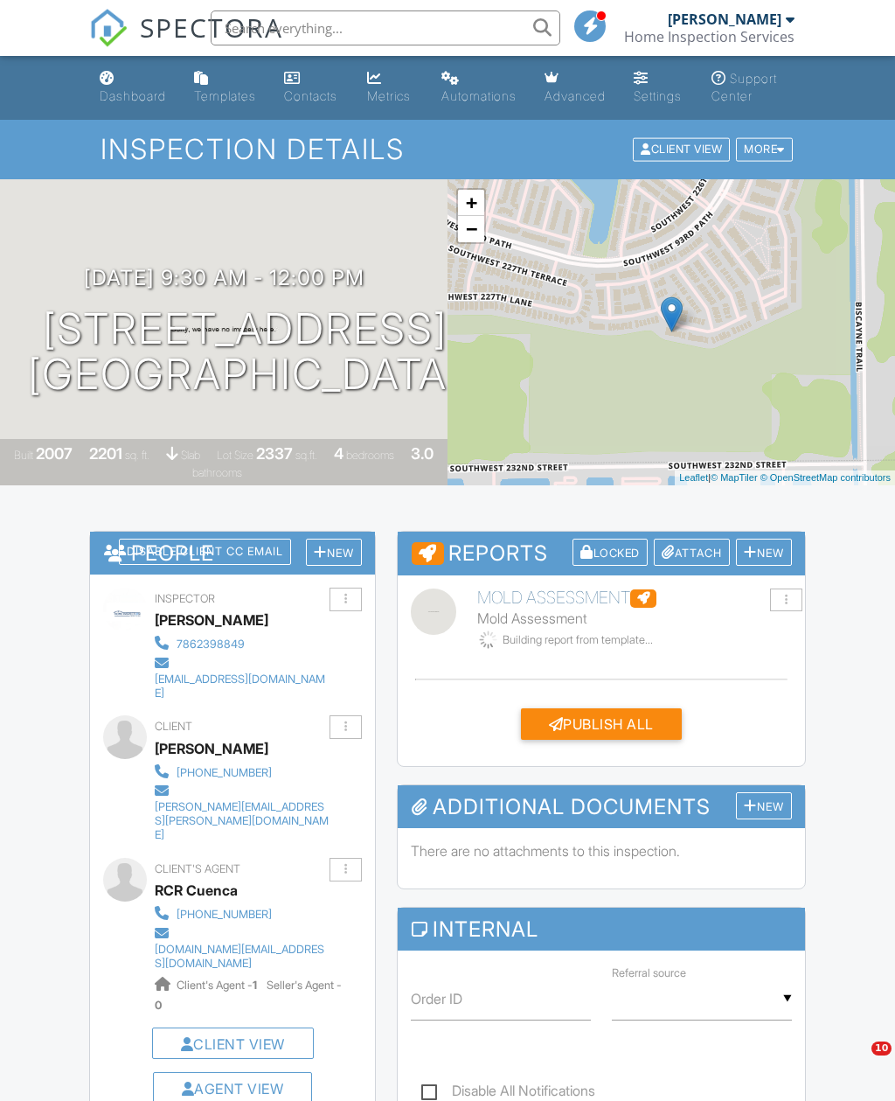
click at [772, 156] on div "More" at bounding box center [764, 150] width 57 height 24
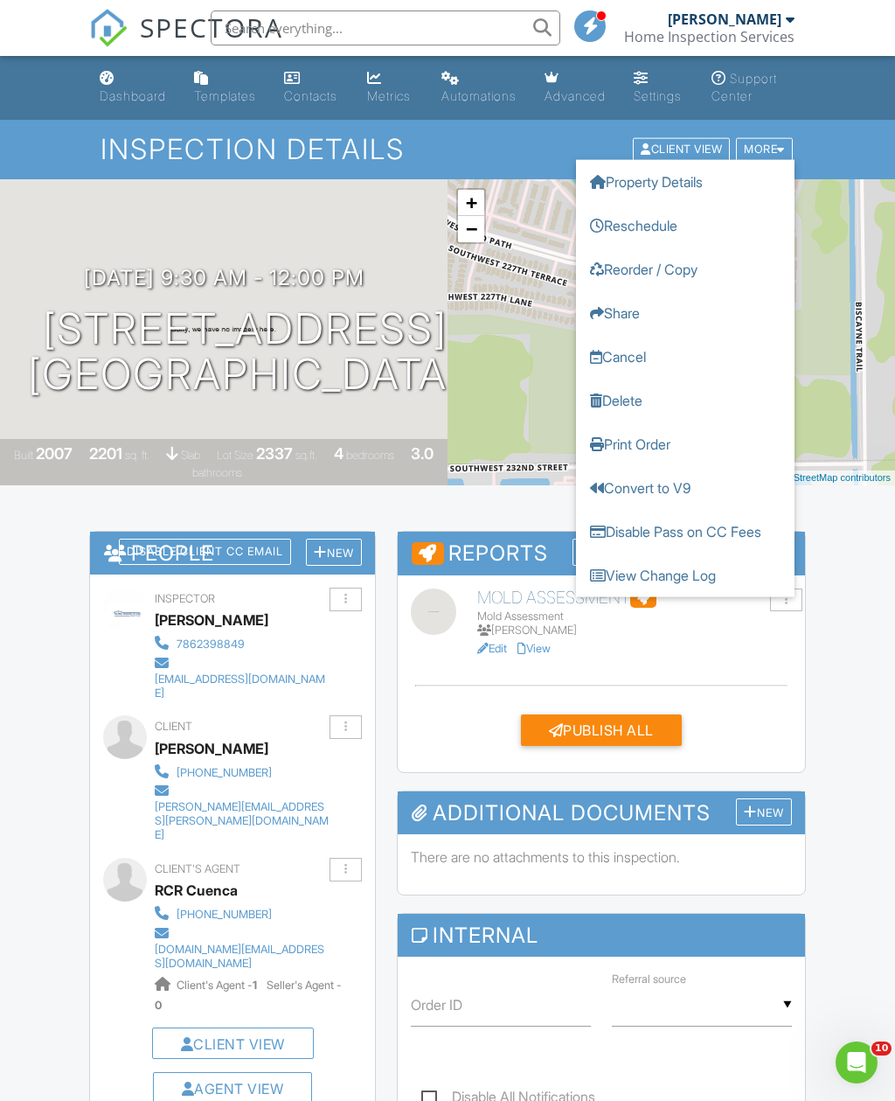
click at [730, 491] on link "Convert to V9" at bounding box center [685, 488] width 219 height 44
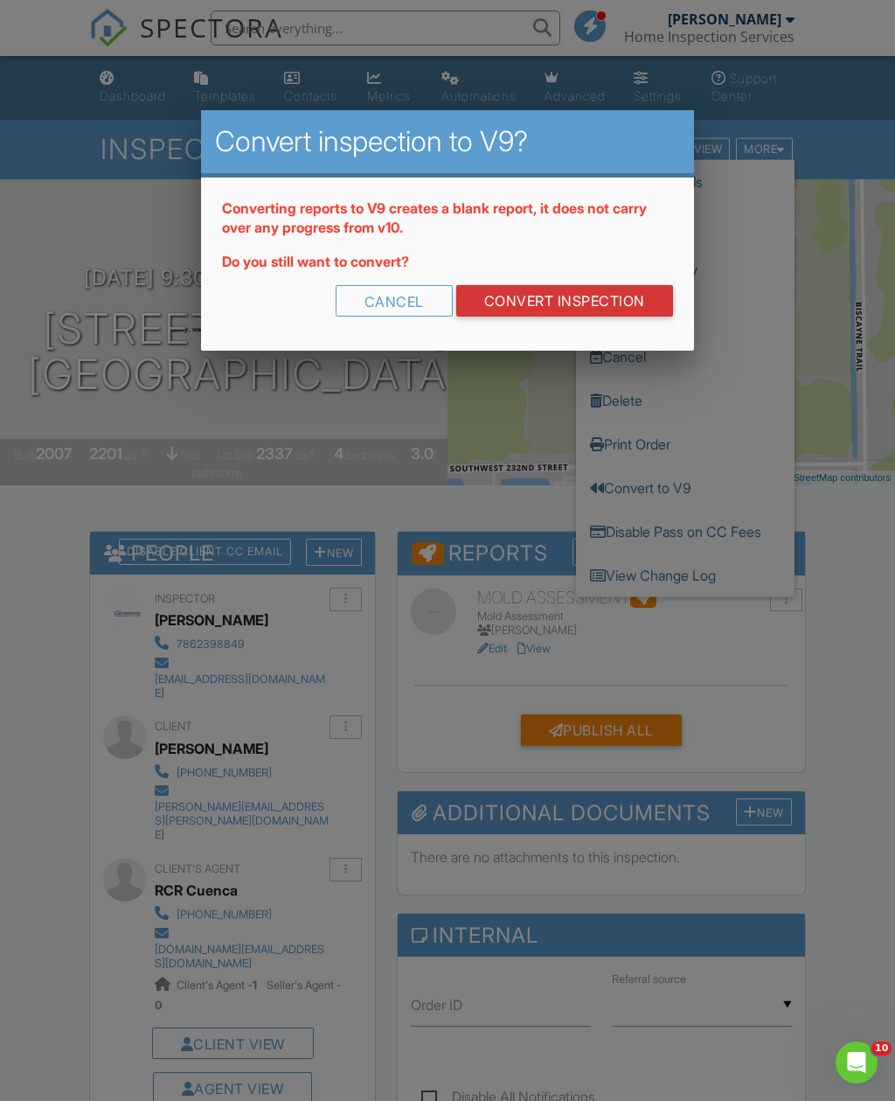
click at [611, 297] on link "CONVERT INSPECTION" at bounding box center [564, 300] width 217 height 31
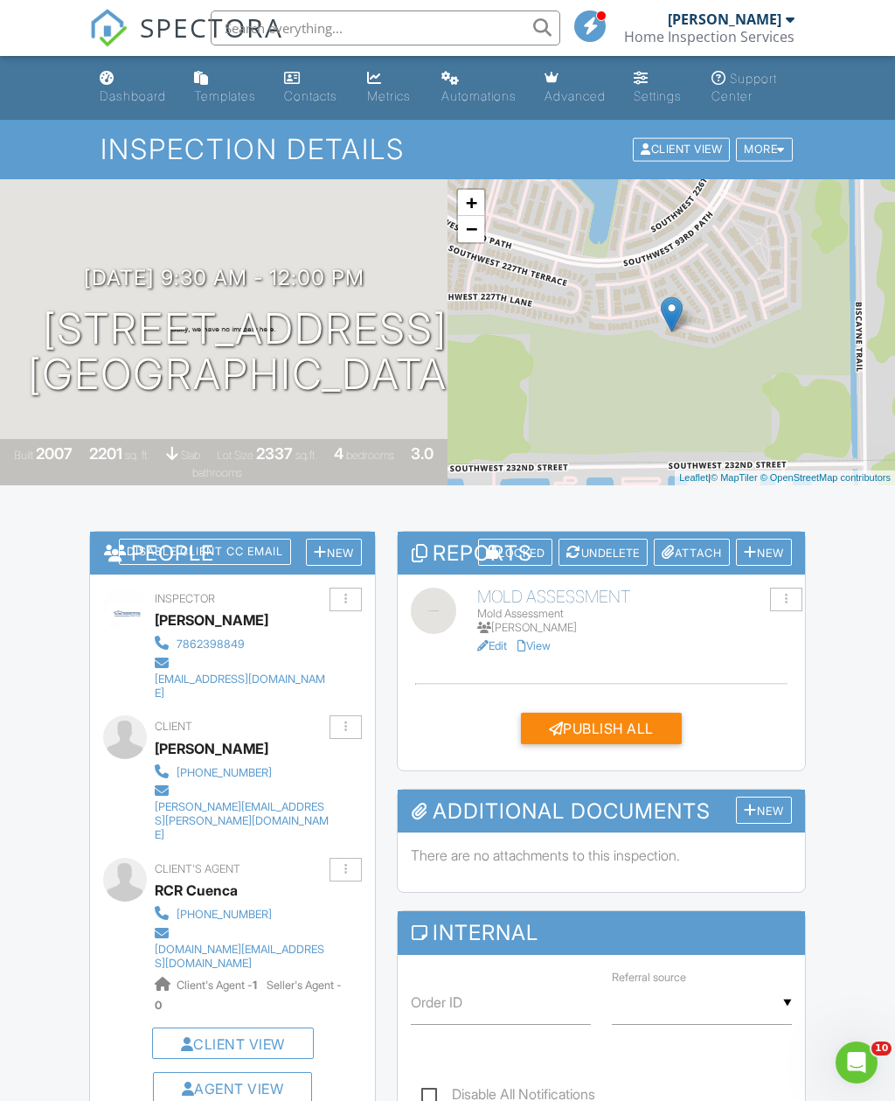
click at [691, 556] on div "Attach" at bounding box center [692, 552] width 76 height 27
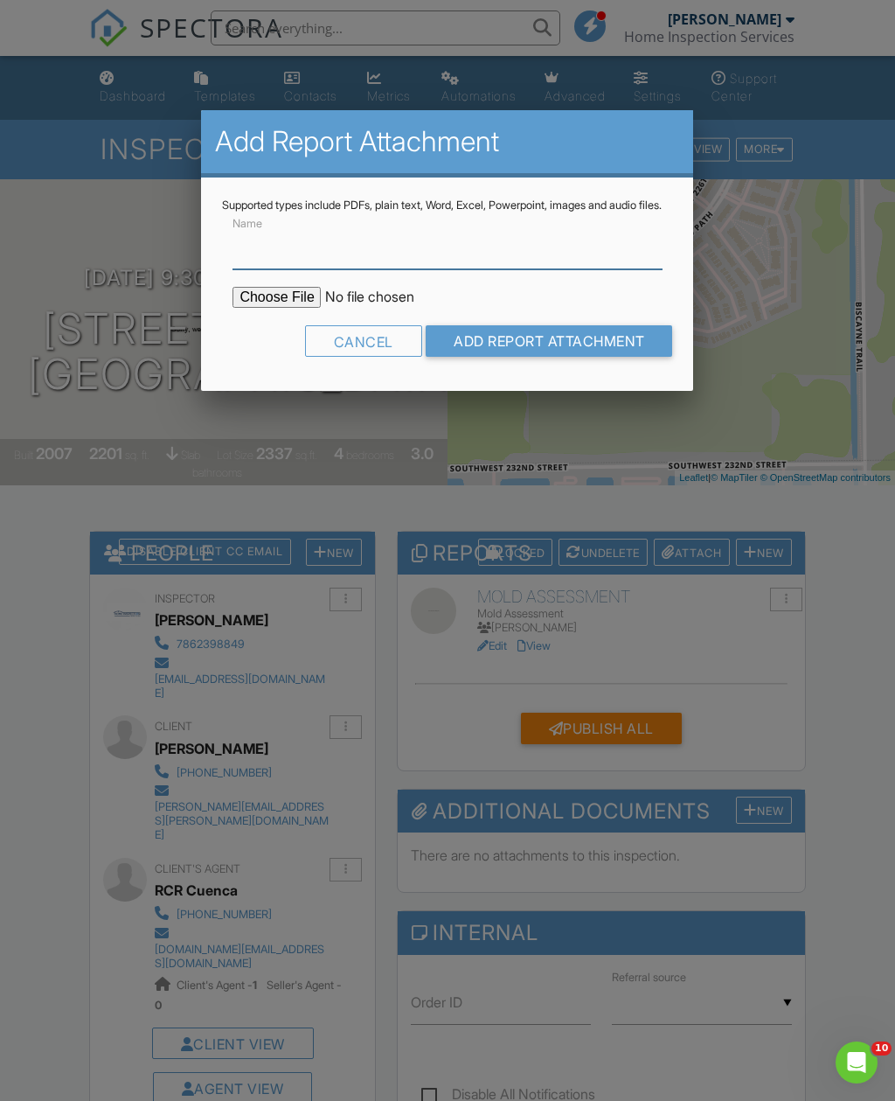
click at [497, 269] on input "Name" at bounding box center [447, 247] width 429 height 43
type input "Mold Results"
click at [275, 308] on input "file" at bounding box center [381, 297] width 297 height 21
type input "C:\fakepath\MoldReport_8904 SW 229th St.pdf"
click at [537, 357] on input "Add Report Attachment" at bounding box center [549, 340] width 247 height 31
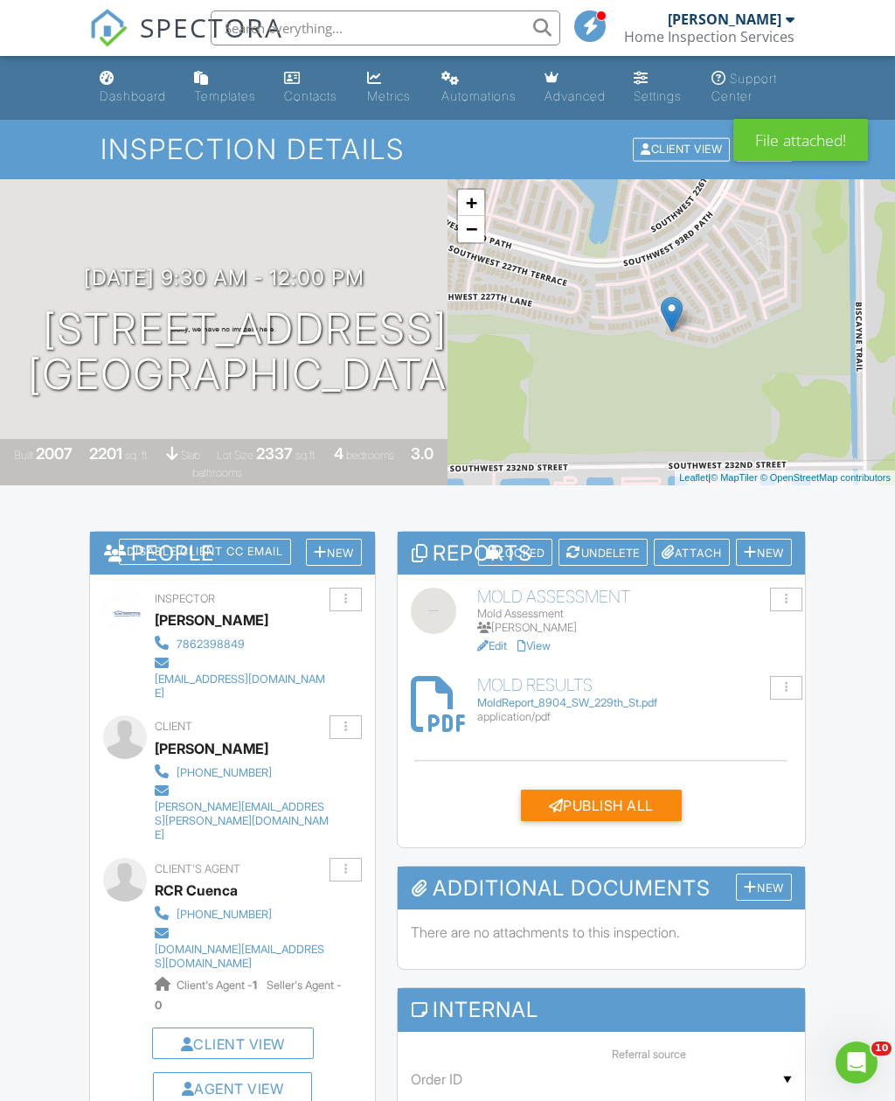
click at [685, 558] on div "Attach" at bounding box center [692, 552] width 76 height 27
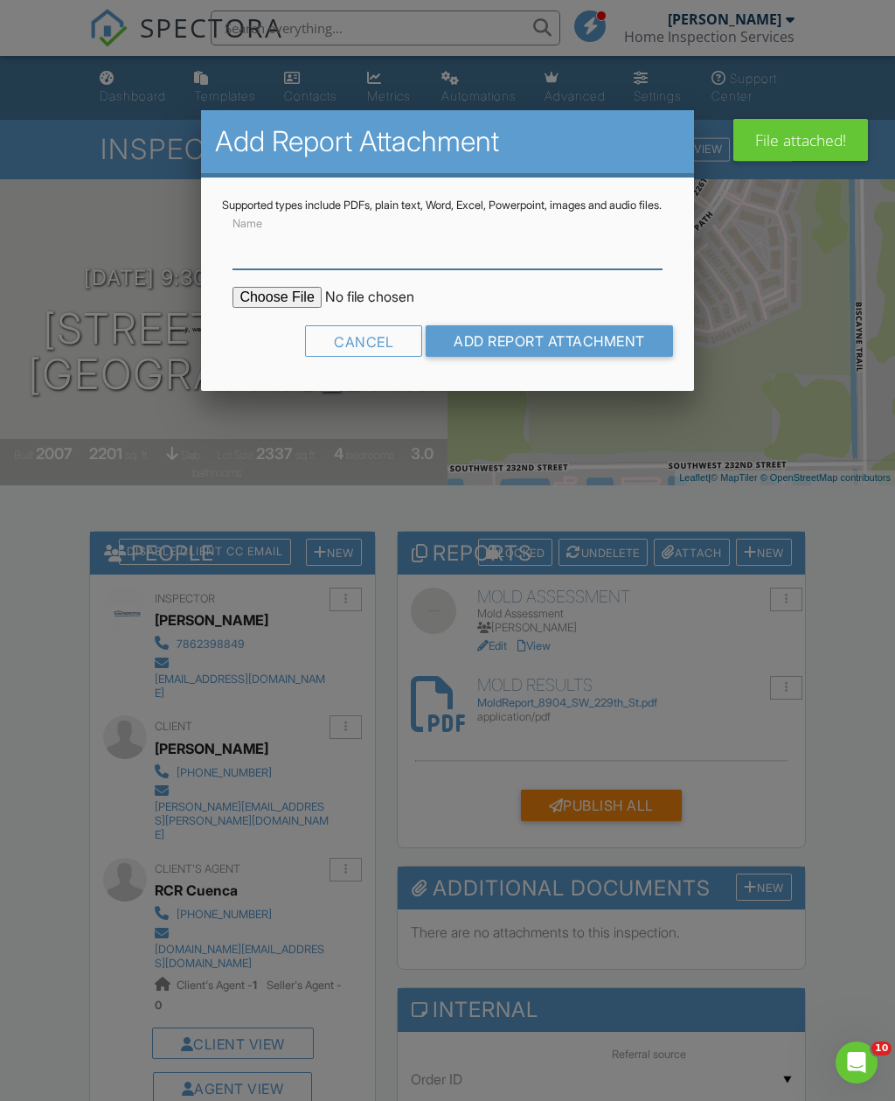
click at [467, 269] on input "Name" at bounding box center [447, 247] width 429 height 43
type input "Lab Guarantee"
click at [286, 308] on input "file" at bounding box center [381, 297] width 297 height 21
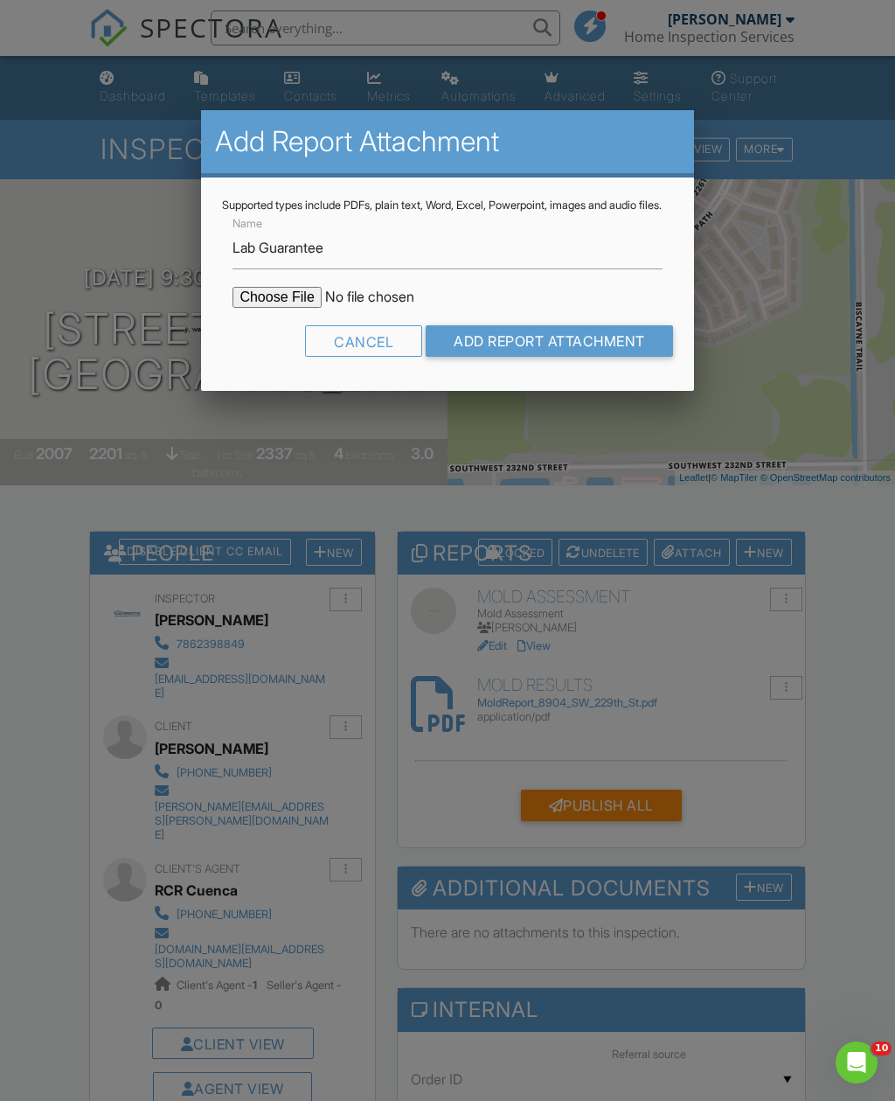
type input "C:\fakepath\MoldSafeMoldTest.pdf"
click at [611, 354] on input "Add Report Attachment" at bounding box center [549, 340] width 247 height 31
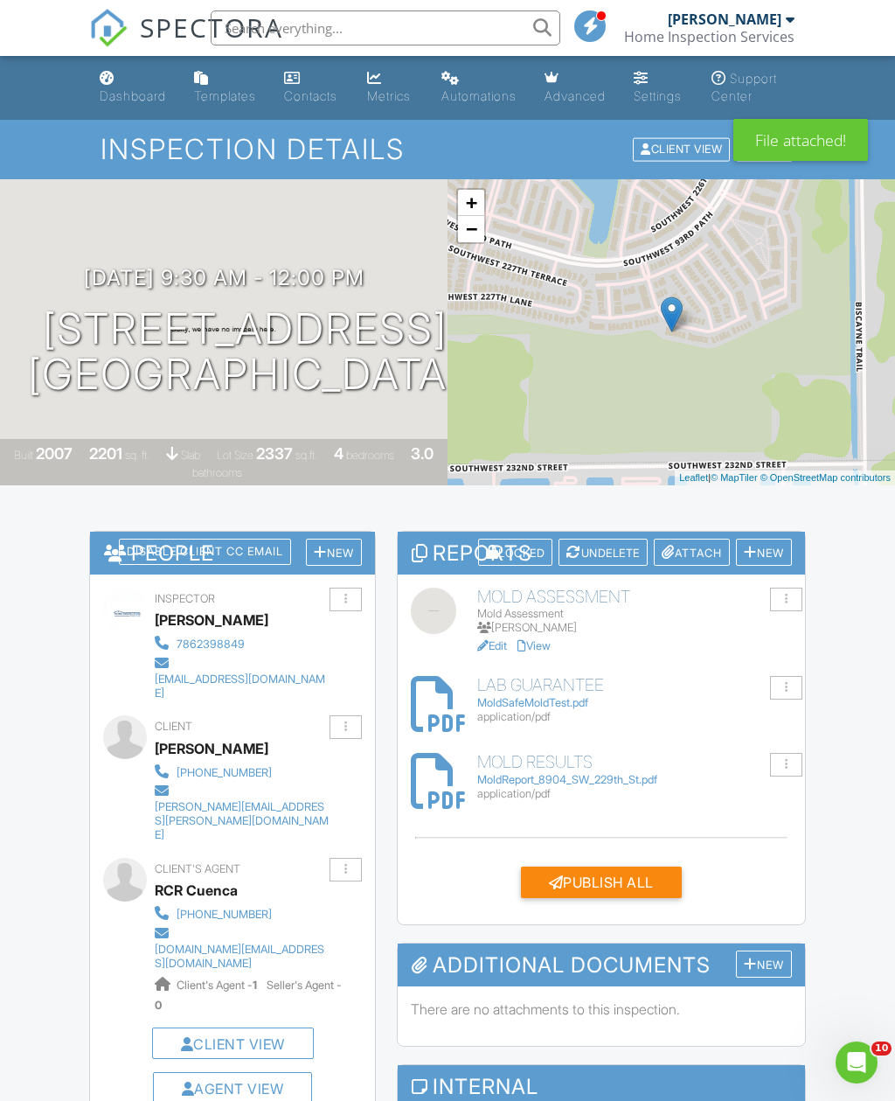
click at [498, 660] on div "Mold Assessment Mold Assessment [PERSON_NAME] Edit View Quick Publish Assign In…" at bounding box center [601, 749] width 407 height 350
click at [497, 650] on link "Edit" at bounding box center [492, 645] width 30 height 13
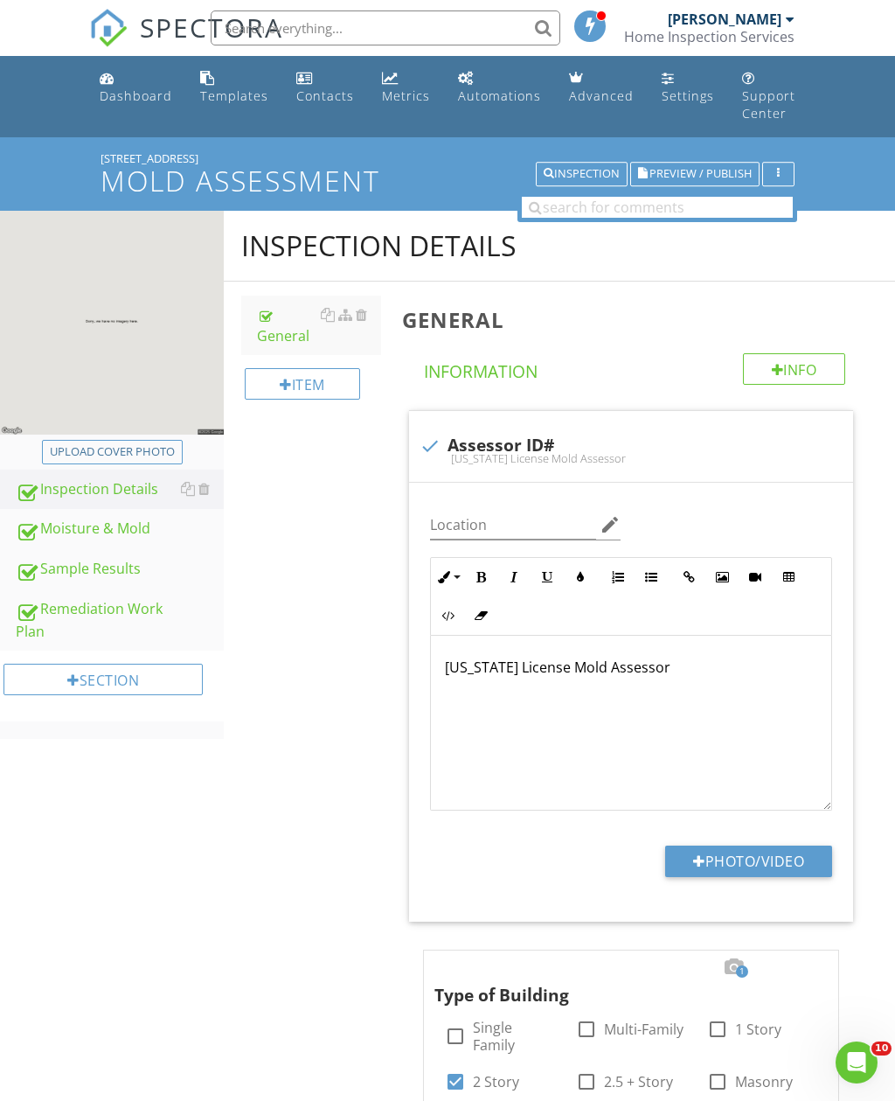
click at [163, 441] on button "Upload cover photo" at bounding box center [112, 452] width 141 height 24
type input "C:\fakepath\67DCAA04-DD06-445B-8911-619E03BA905E.jpeg"
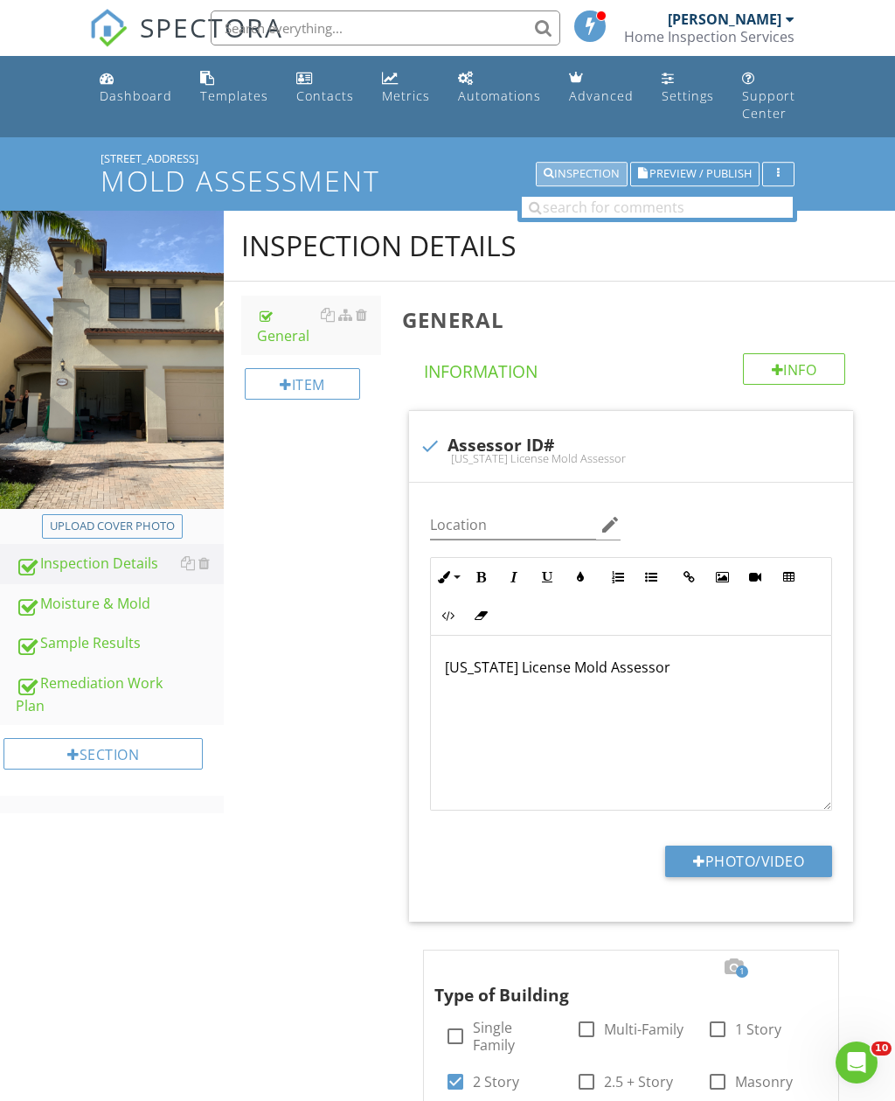
click at [592, 168] on div "Inspection" at bounding box center [582, 174] width 76 height 12
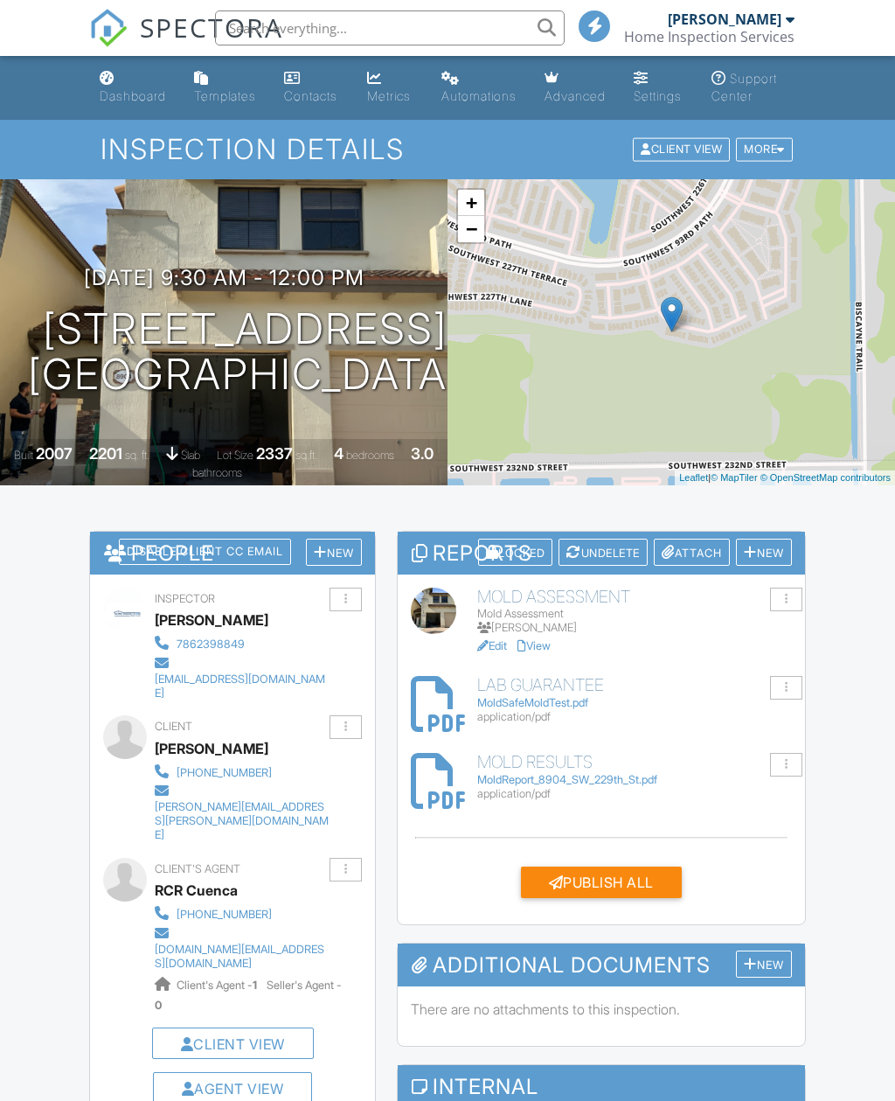
click at [579, 886] on div "Publish All" at bounding box center [601, 881] width 161 height 31
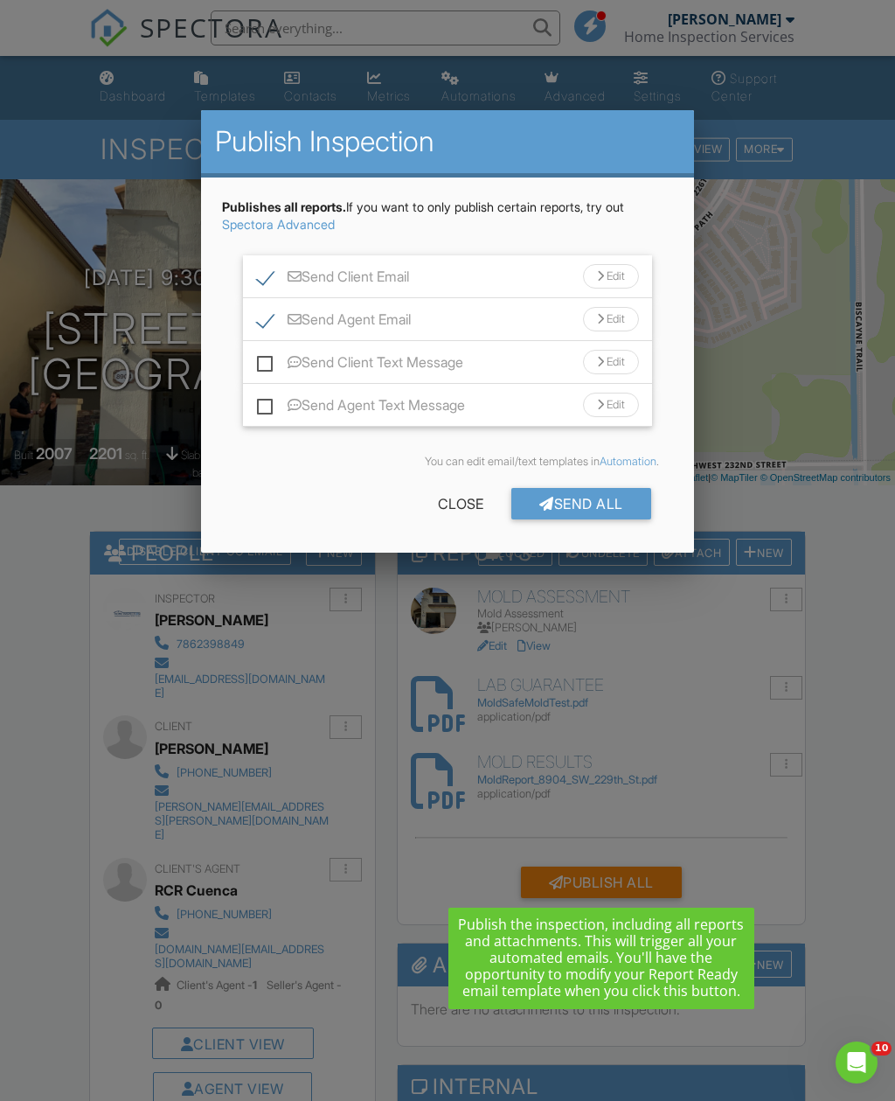
click at [261, 365] on label "Send Client Text Message" at bounding box center [360, 365] width 206 height 22
click at [261, 359] on input "Send Client Text Message" at bounding box center [262, 353] width 11 height 11
checkbox input "true"
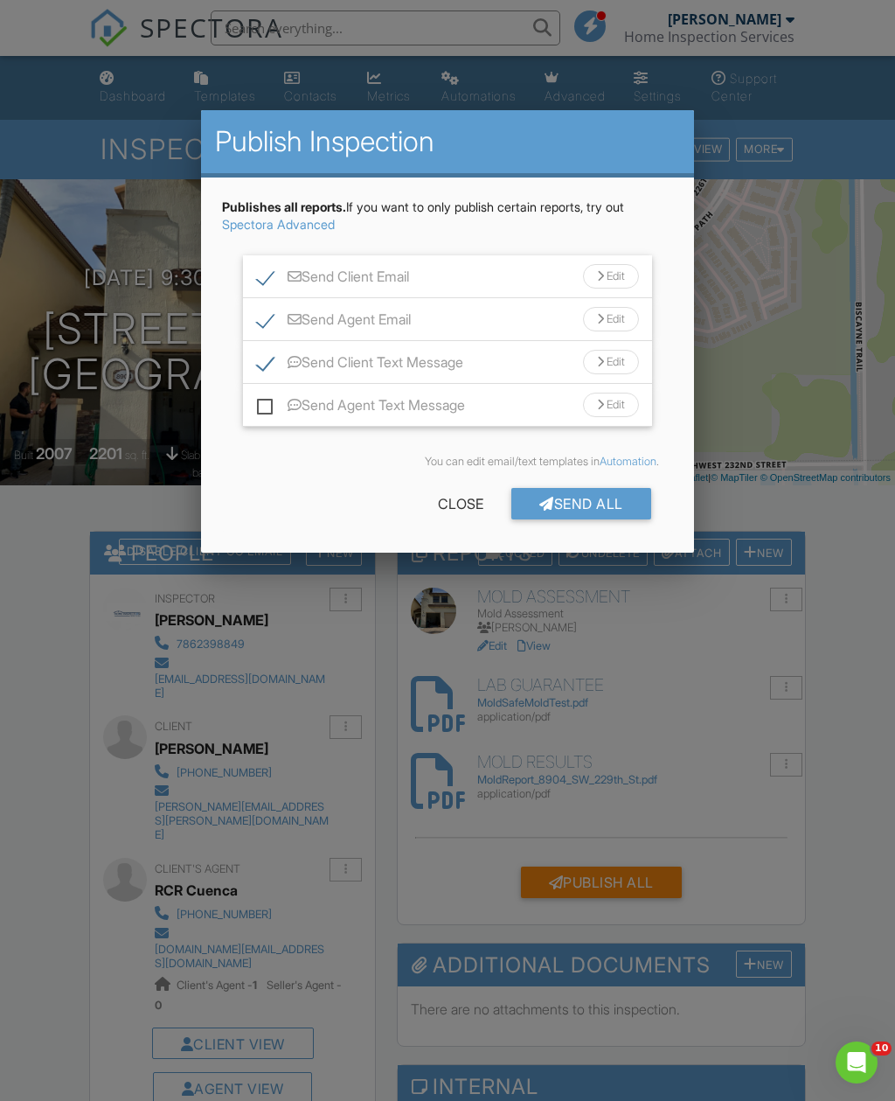
click at [268, 405] on label "Send Agent Text Message" at bounding box center [361, 408] width 208 height 22
click at [268, 402] on input "Send Agent Text Message" at bounding box center [262, 396] width 11 height 11
checkbox input "true"
click at [864, 524] on div at bounding box center [447, 601] width 895 height 1376
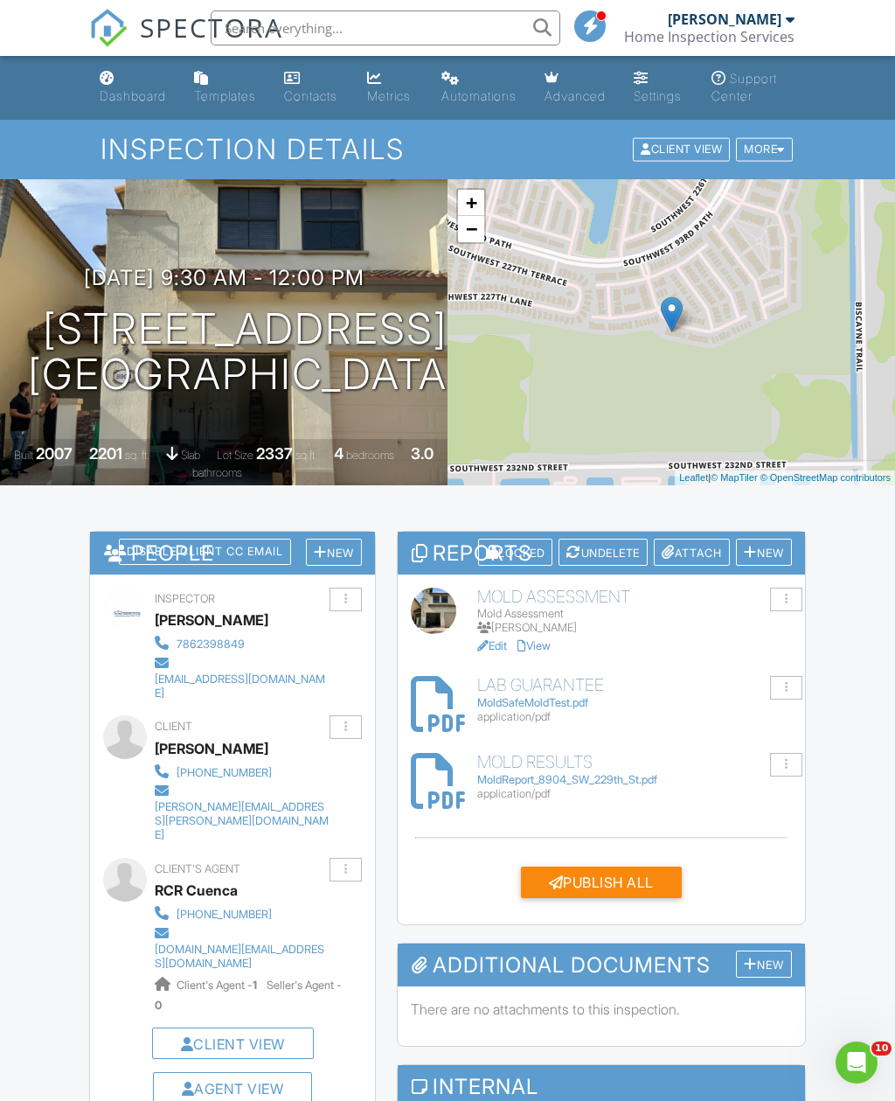
click at [512, 551] on div "Locked" at bounding box center [515, 552] width 75 height 27
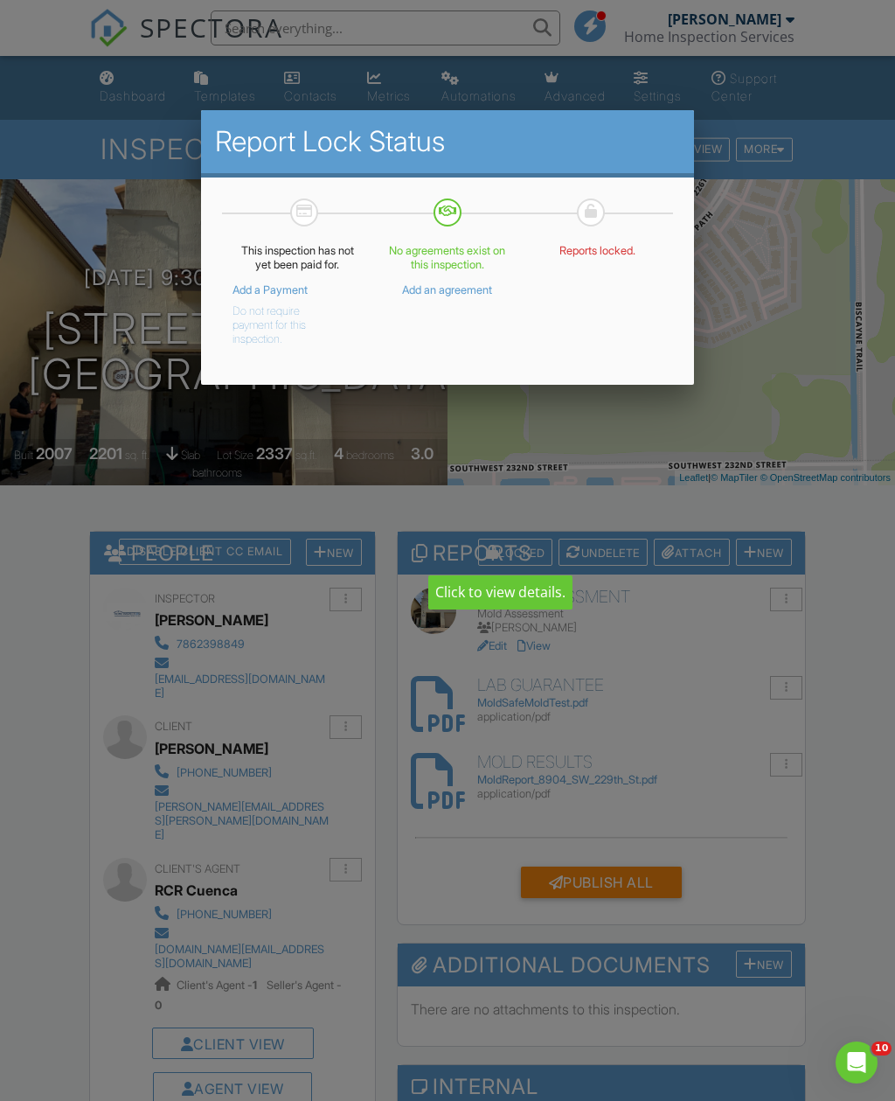
click at [289, 334] on button "Do not require payment for this inspection." at bounding box center [284, 321] width 103 height 49
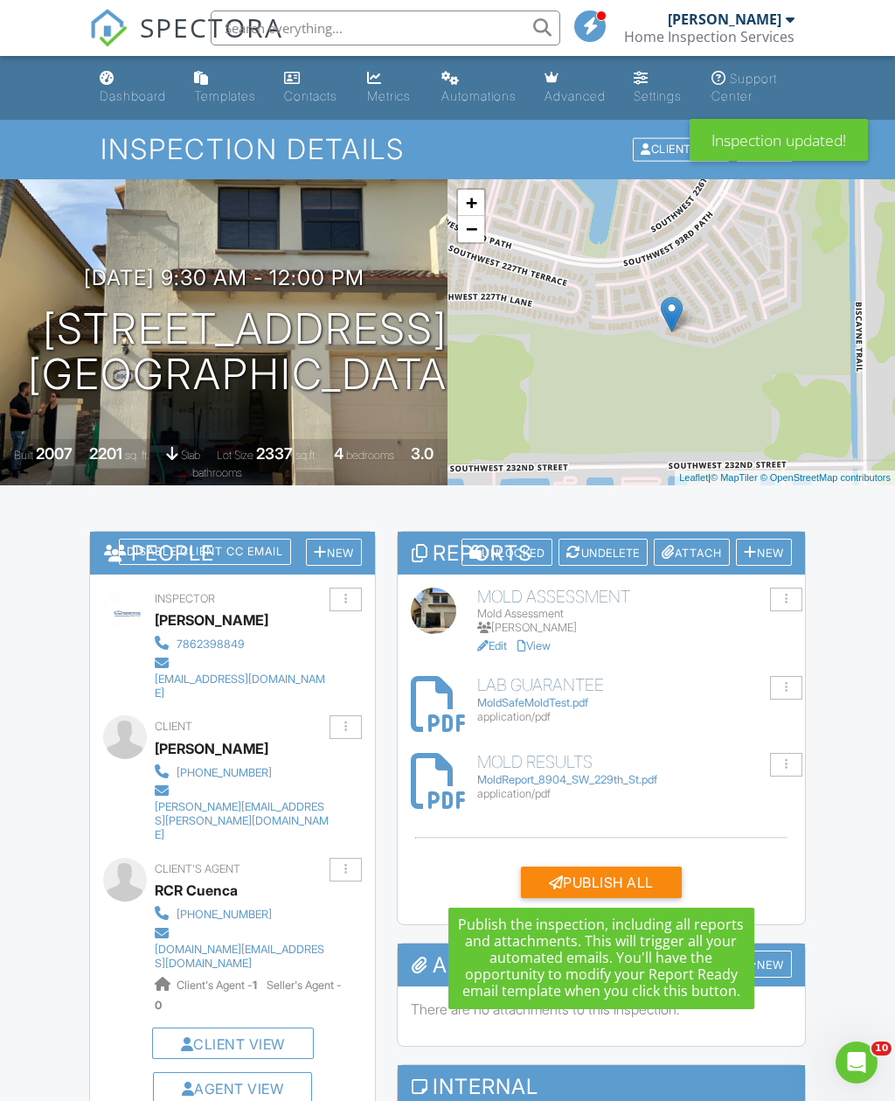
click at [594, 886] on div "Publish All" at bounding box center [601, 881] width 161 height 31
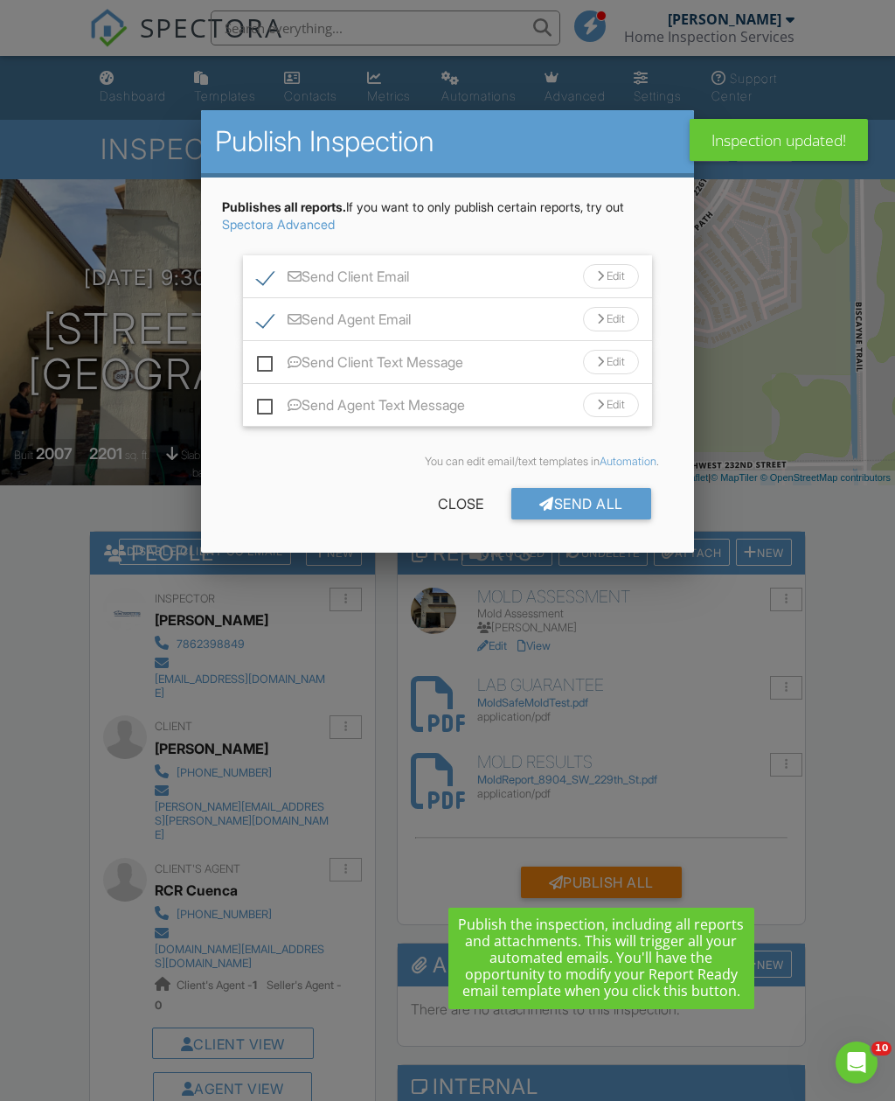
click at [253, 365] on div "Send Client Text Message Edit" at bounding box center [447, 362] width 408 height 43
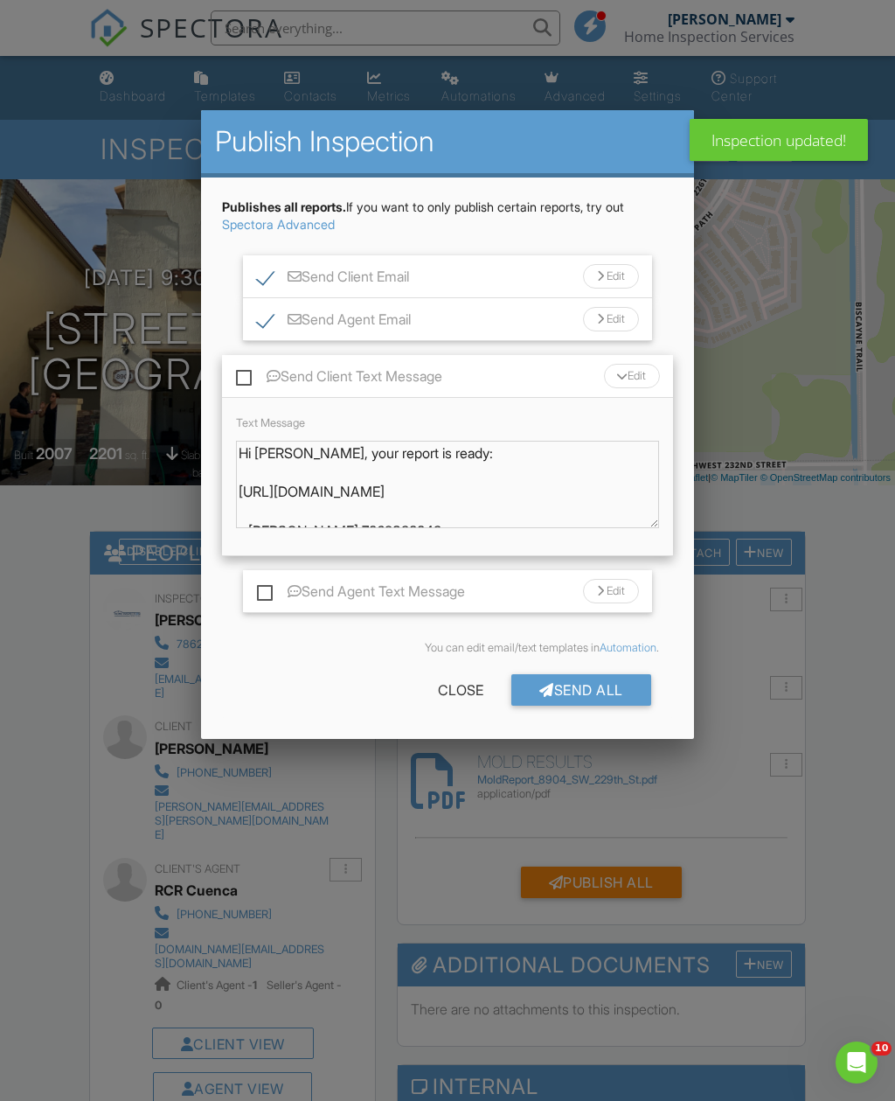
click at [257, 369] on label "Send Client Text Message" at bounding box center [339, 379] width 206 height 22
click at [247, 369] on input "Send Client Text Message" at bounding box center [241, 367] width 11 height 11
checkbox input "true"
click at [270, 593] on label "Send Agent Text Message" at bounding box center [361, 594] width 208 height 22
click at [268, 588] on input "Send Agent Text Message" at bounding box center [262, 582] width 11 height 11
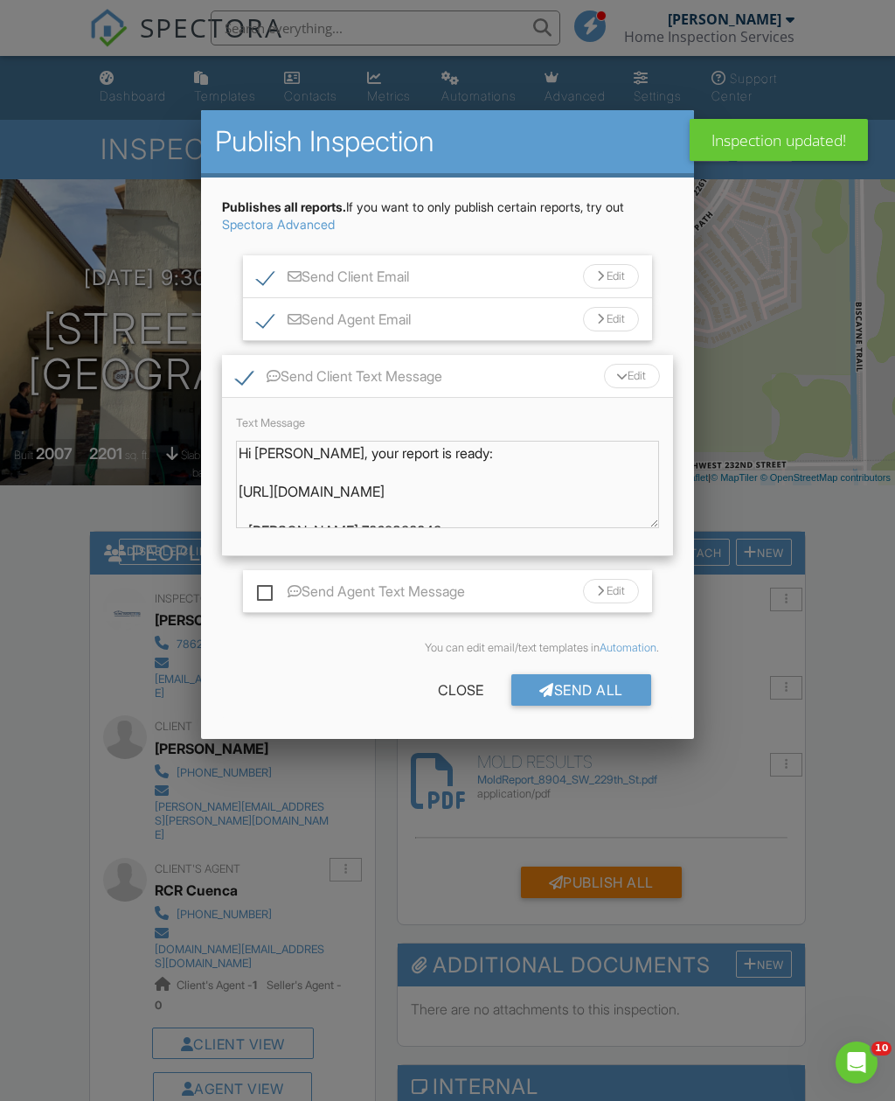
checkbox input "true"
click at [592, 697] on div "Send All" at bounding box center [581, 689] width 140 height 31
